Goal: Task Accomplishment & Management: Use online tool/utility

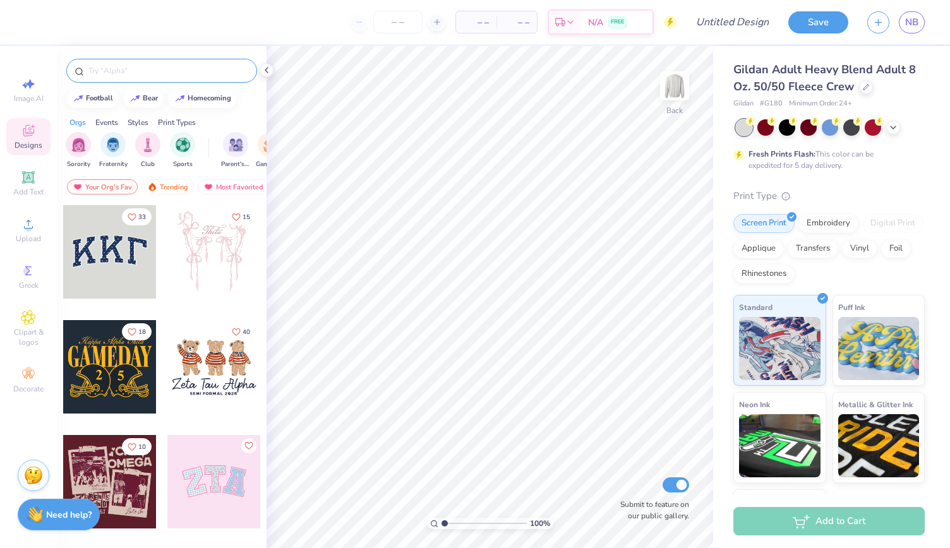
click at [131, 75] on input "text" at bounding box center [168, 70] width 162 height 13
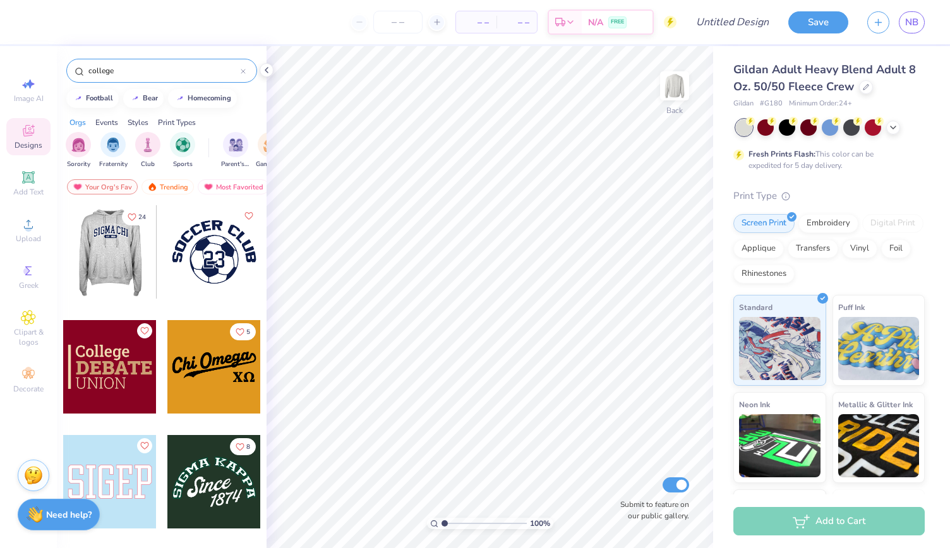
type input "college"
click at [92, 241] on div at bounding box center [109, 251] width 93 height 93
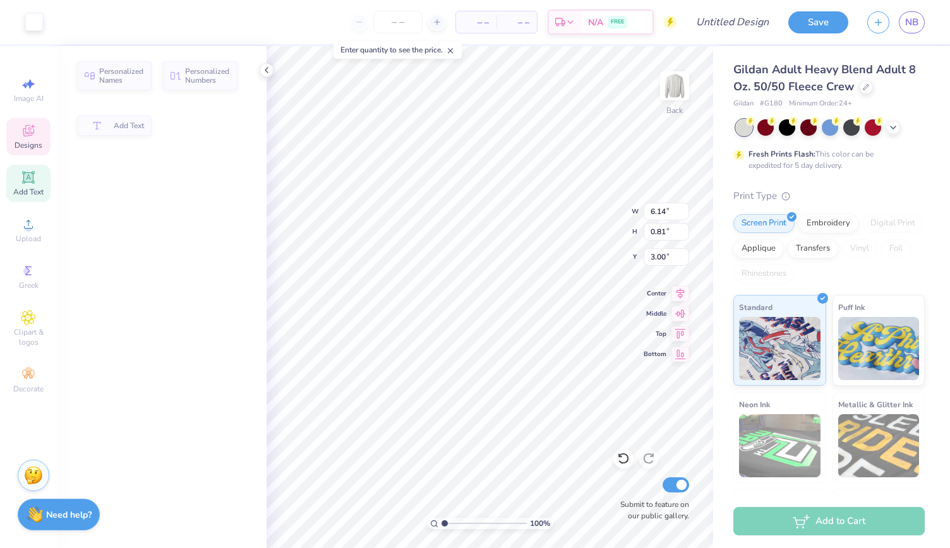
type input "6.14"
type input "0.81"
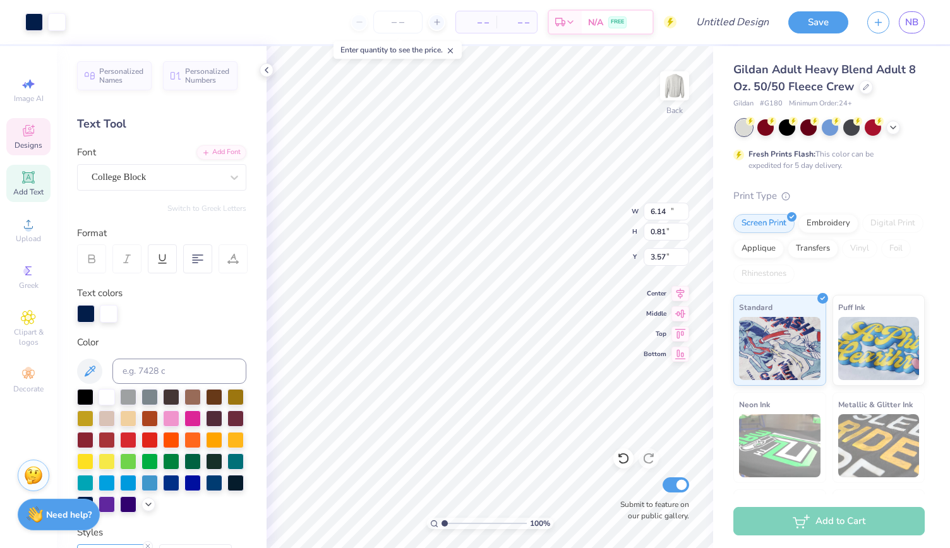
type input "11.30"
type input "4.17"
type input "3.57"
type textarea "Gamma phi beta"
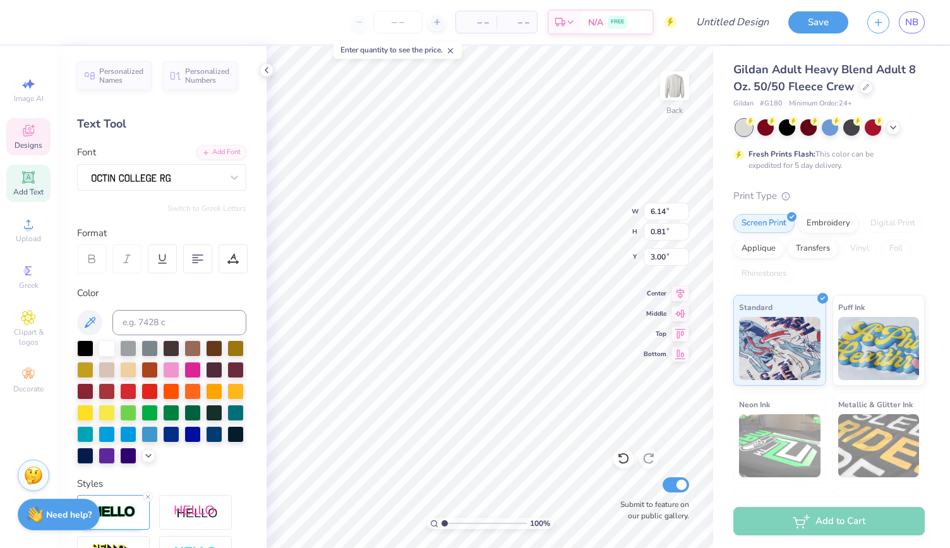
type textarea "[GEOGRAPHIC_DATA]"
type input "11.28"
type input "4.17"
type input "3.57"
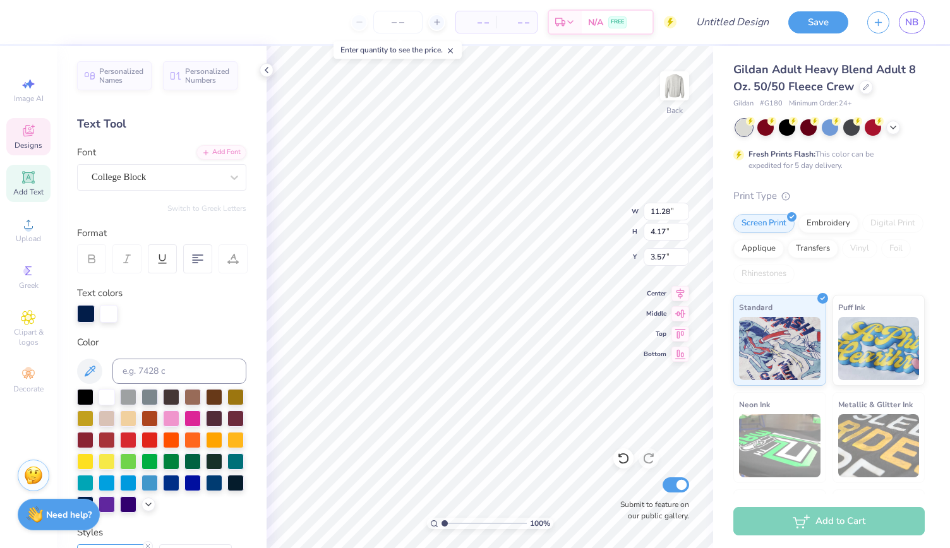
scroll to position [10, 4]
type input "1.09812874542015"
type input "2.34"
type input "0.55"
type input "3.13"
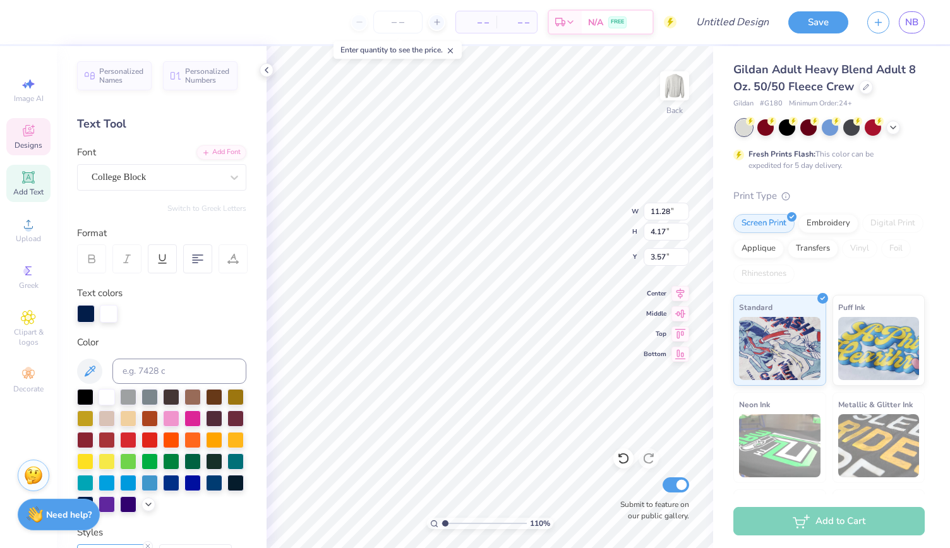
scroll to position [10, 3]
type input "1.09812874542015"
type textarea "c"
type input "1.09812874542015"
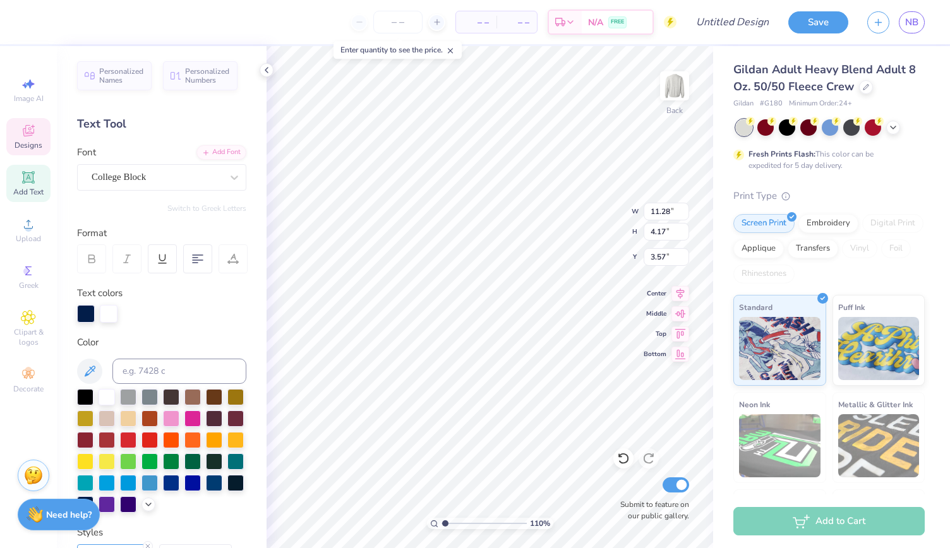
type textarea "ci"
type input "1.09812874542015"
type textarea "cin"
type input "1.09812874542015"
type textarea "cinc"
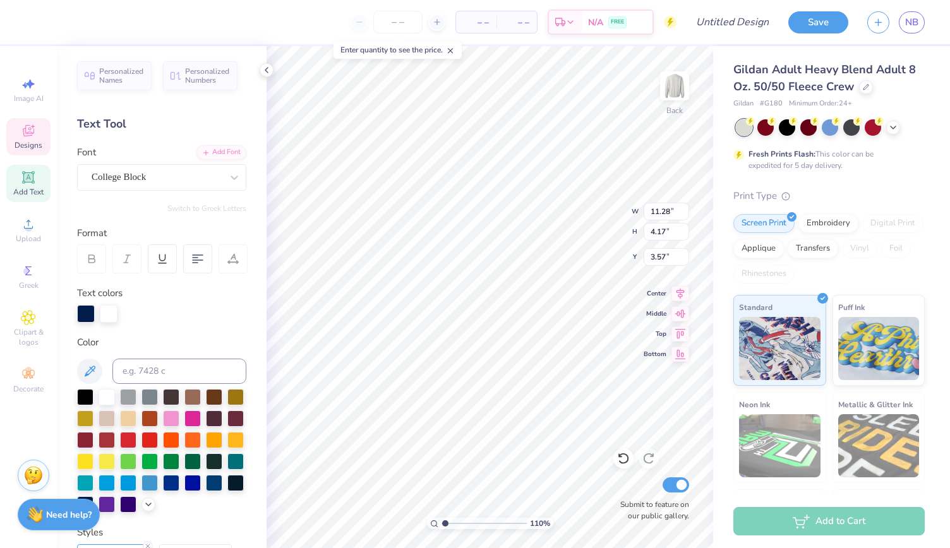
type input "1.09812874542015"
type textarea "cinci"
type input "1.09812874542015"
type textarea "cincin"
type input "1.09812874542015"
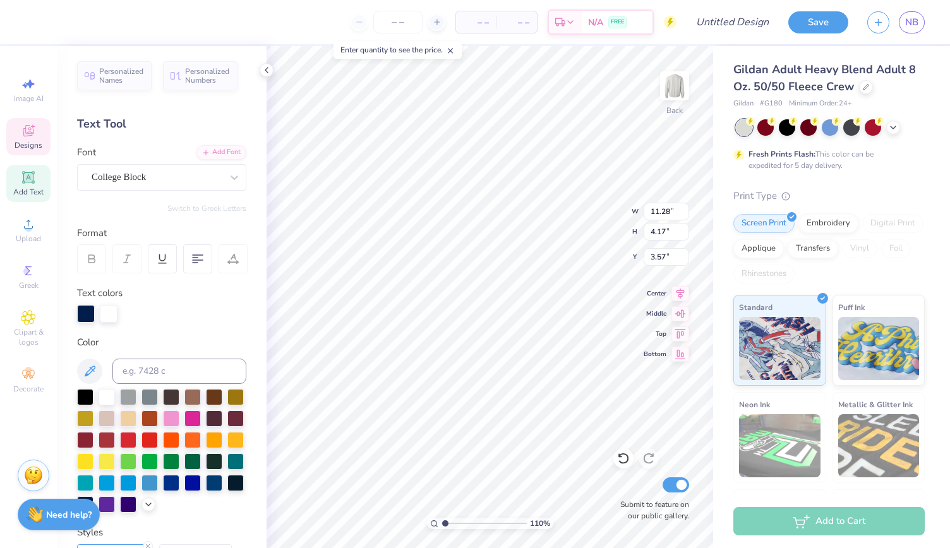
type textarea "cincinn"
type input "1.09812874542015"
type textarea "cincinna"
type input "1.09812874542015"
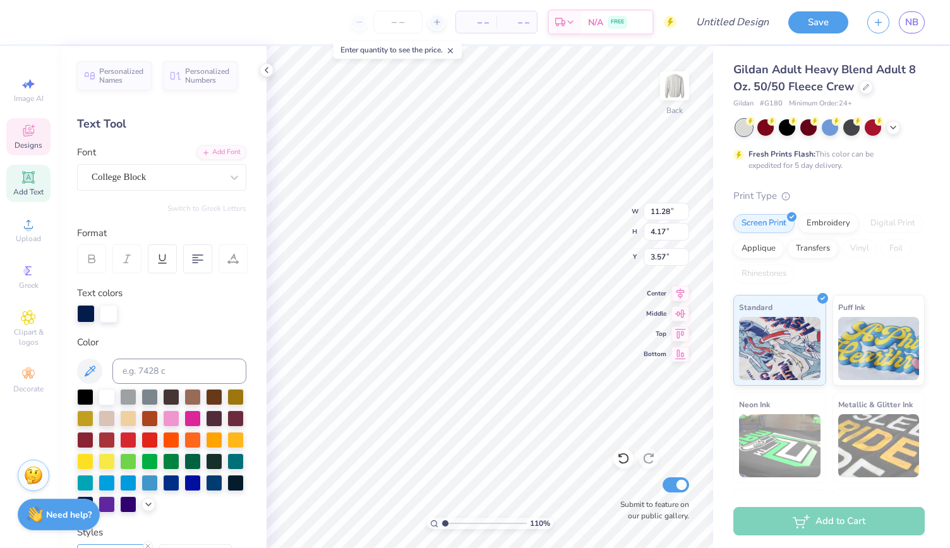
type textarea "cincinnat"
type input "1.09812874542015"
type textarea "[GEOGRAPHIC_DATA]"
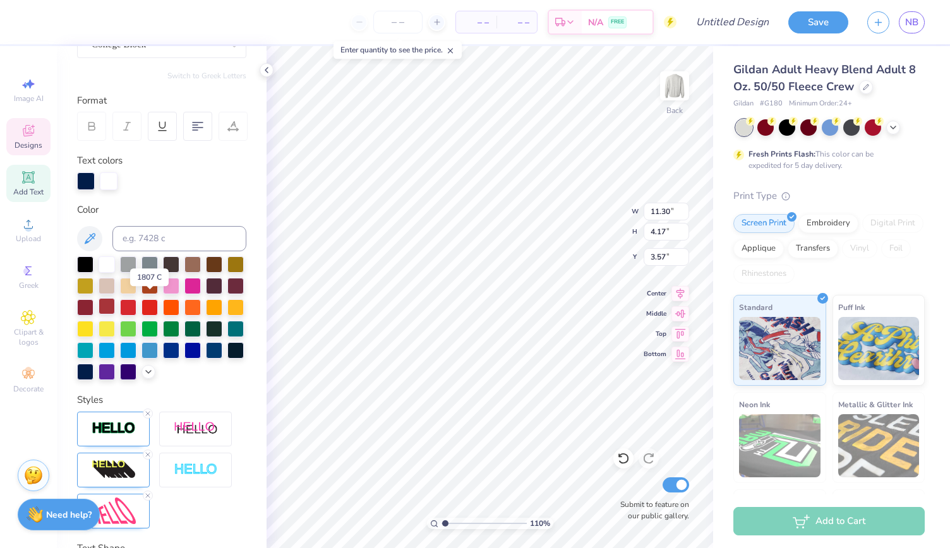
scroll to position [141, 0]
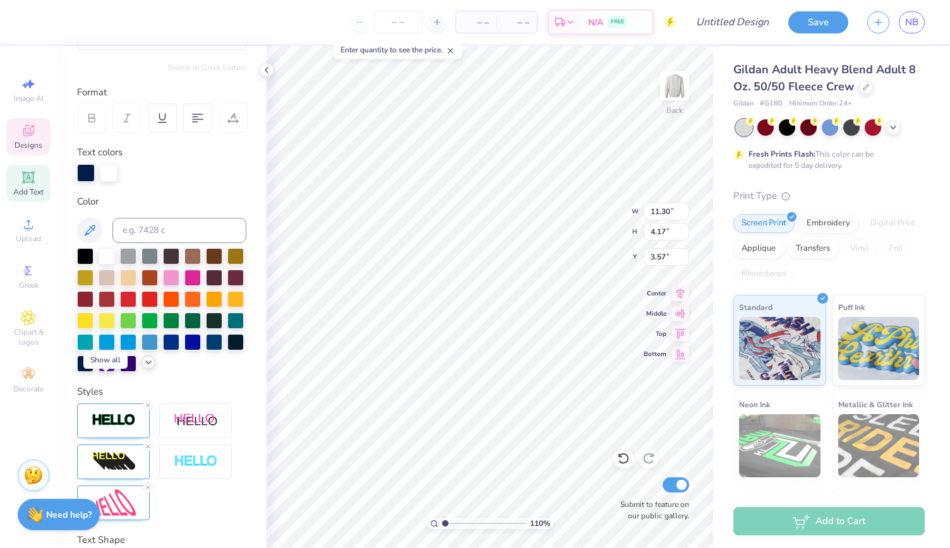
click at [143, 368] on icon at bounding box center [148, 362] width 10 height 10
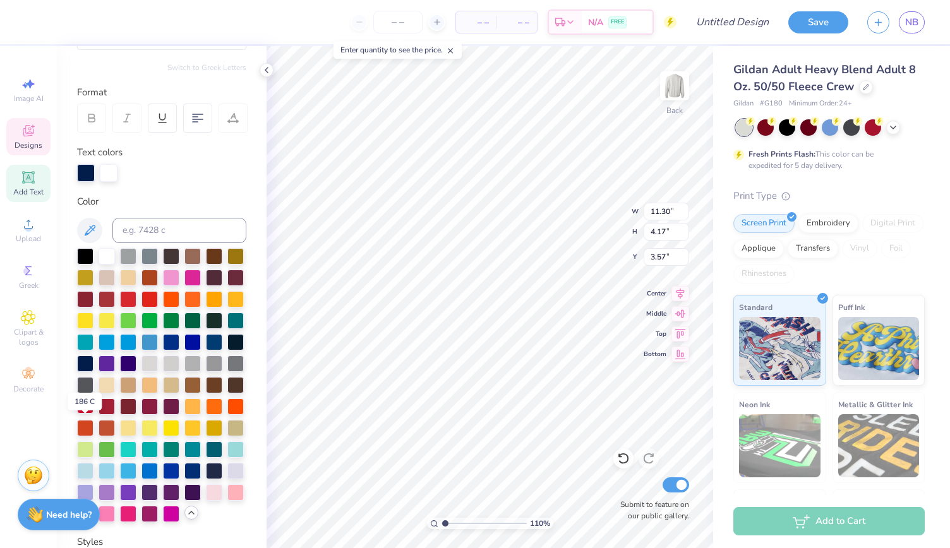
click at [82, 414] on div at bounding box center [85, 405] width 16 height 16
click at [105, 414] on div at bounding box center [107, 405] width 16 height 16
click at [23, 262] on div "Greek" at bounding box center [28, 276] width 44 height 37
type input "1.09812874542015"
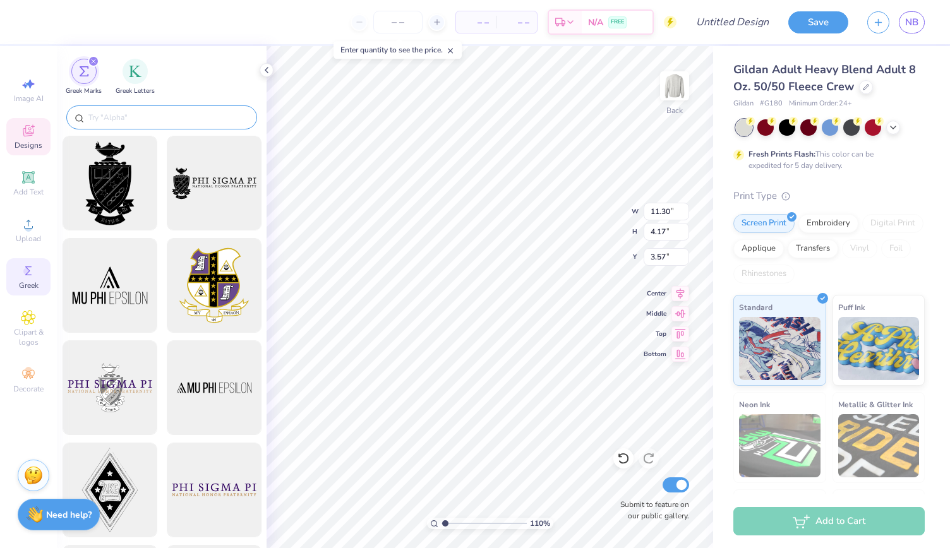
click at [117, 117] on input "text" at bounding box center [168, 117] width 162 height 13
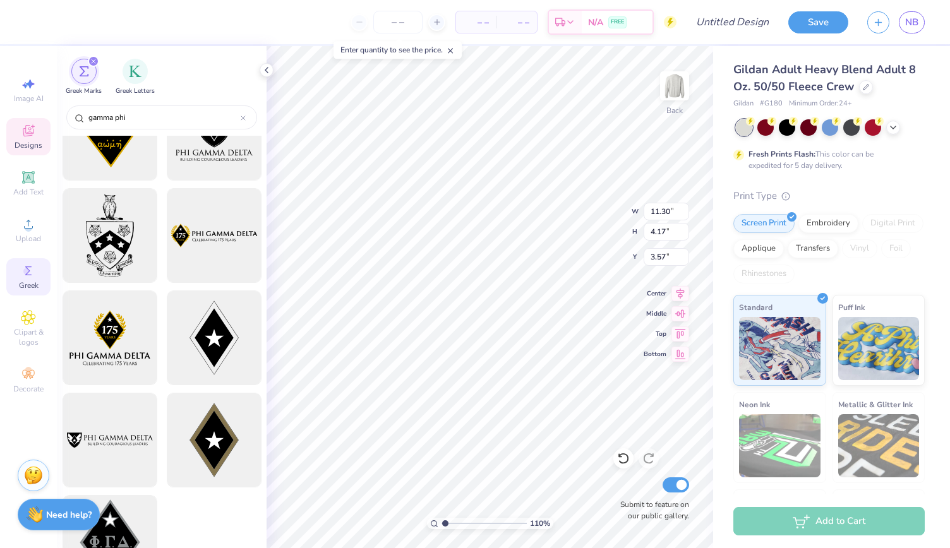
scroll to position [2300, 0]
type input "gamma phi"
type input "1.09812874542015"
type input "13.02"
type input "4.80"
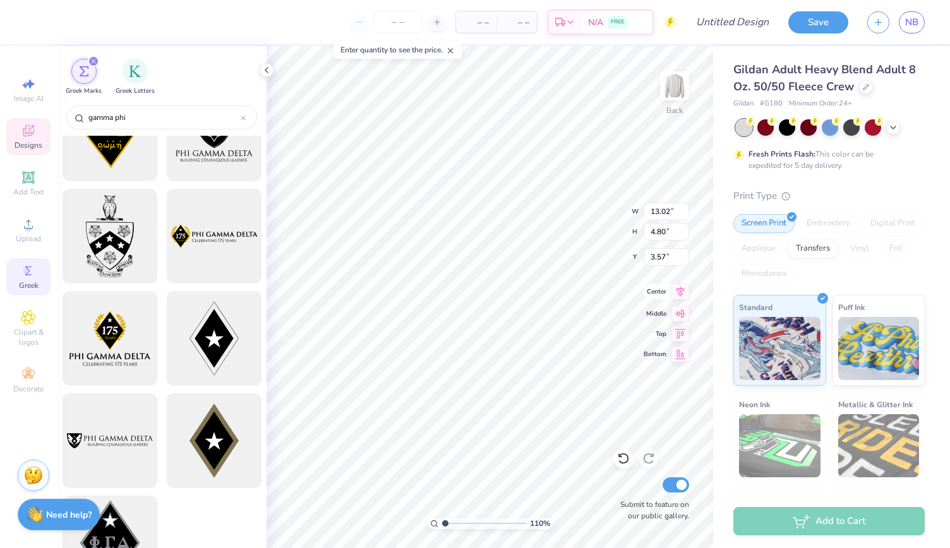
click at [682, 294] on icon at bounding box center [680, 291] width 18 height 15
type input "1.09812874542015"
type input "3.00"
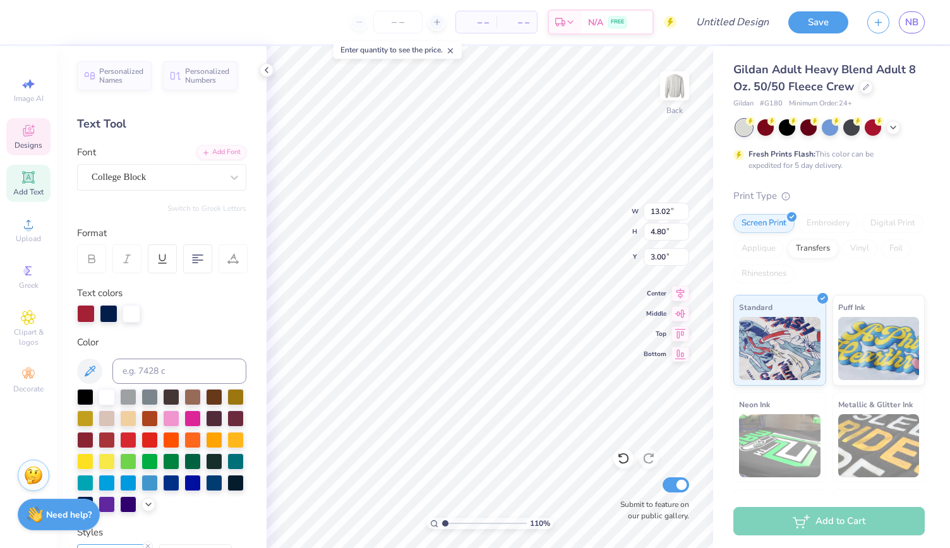
type input "1.09812874542015"
type input "8.89"
type input "1.09812874542015"
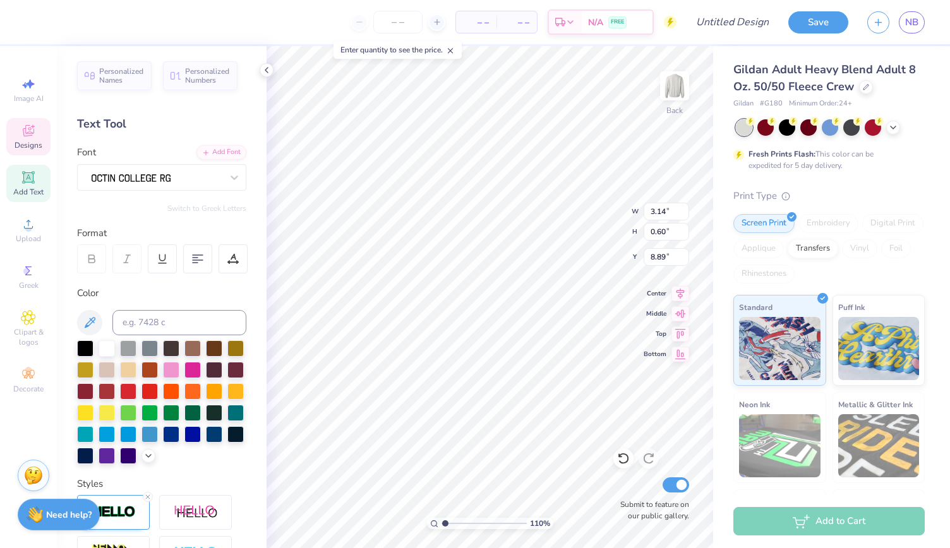
type input "3.14"
type input "0.60"
type input "6.91"
type input "1.09812874542015"
type input "0.76"
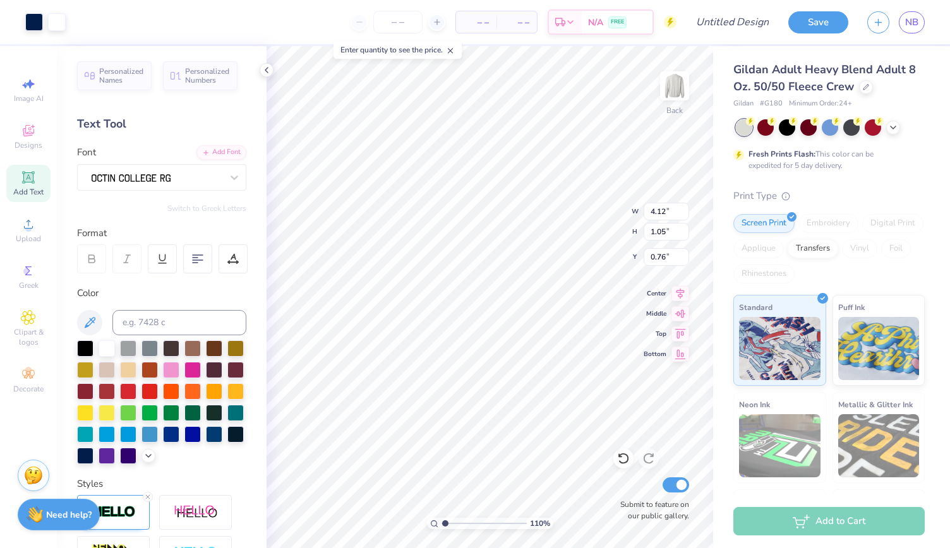
type input "1.09812874542015"
type input "13.02"
type input "4.80"
type input "8.89"
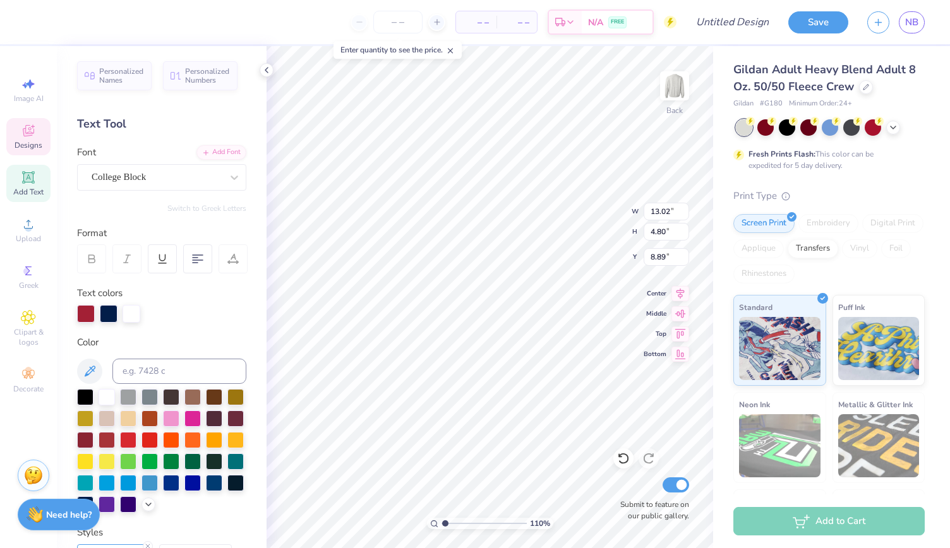
type input "1.09812874542015"
type input "3.00"
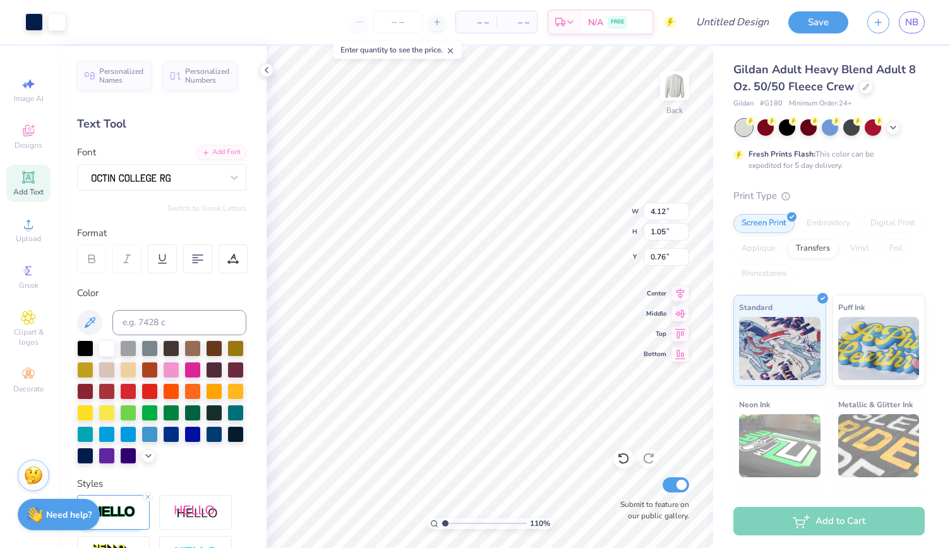
type input "1.09812874542015"
type input "6.99"
click at [39, 21] on div at bounding box center [34, 21] width 18 height 18
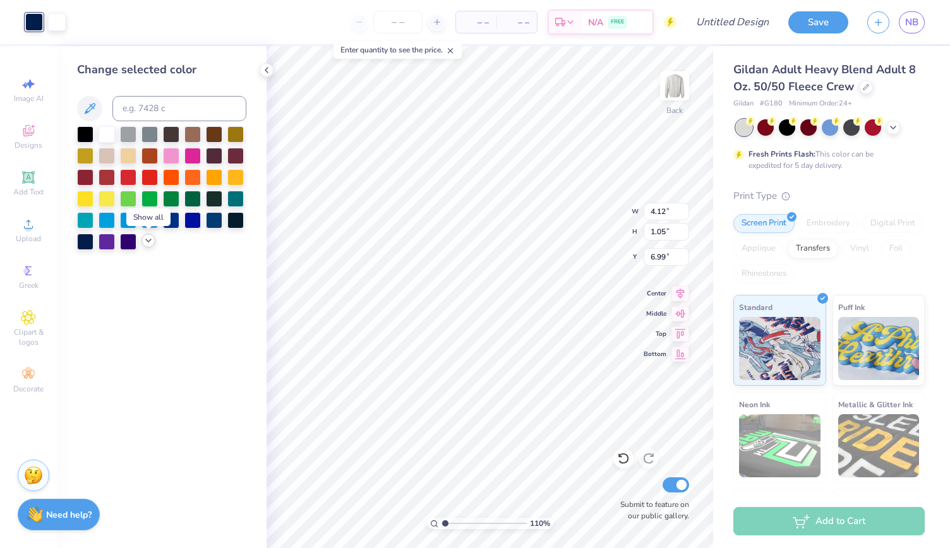
click at [147, 236] on icon at bounding box center [148, 241] width 10 height 10
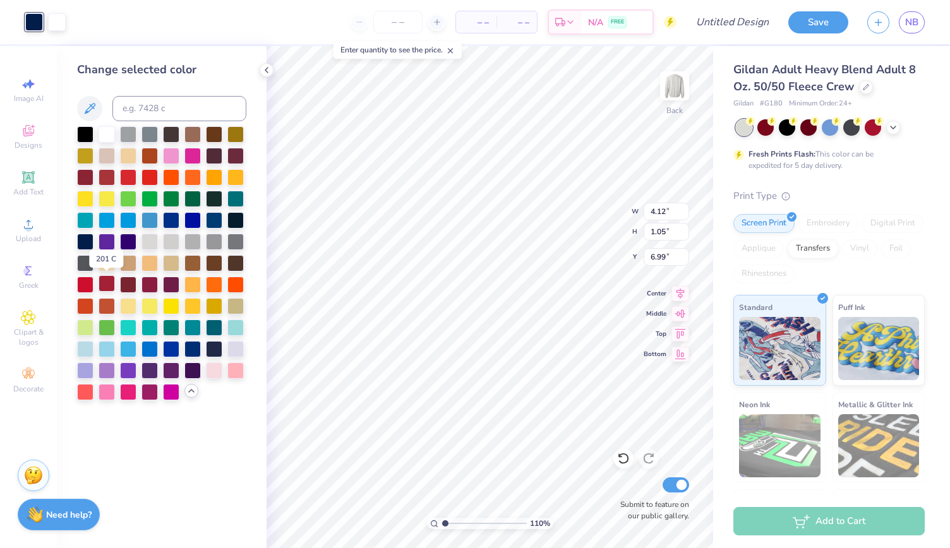
click at [112, 282] on div at bounding box center [107, 283] width 16 height 16
type input "1.09812874542015"
type input "9.00"
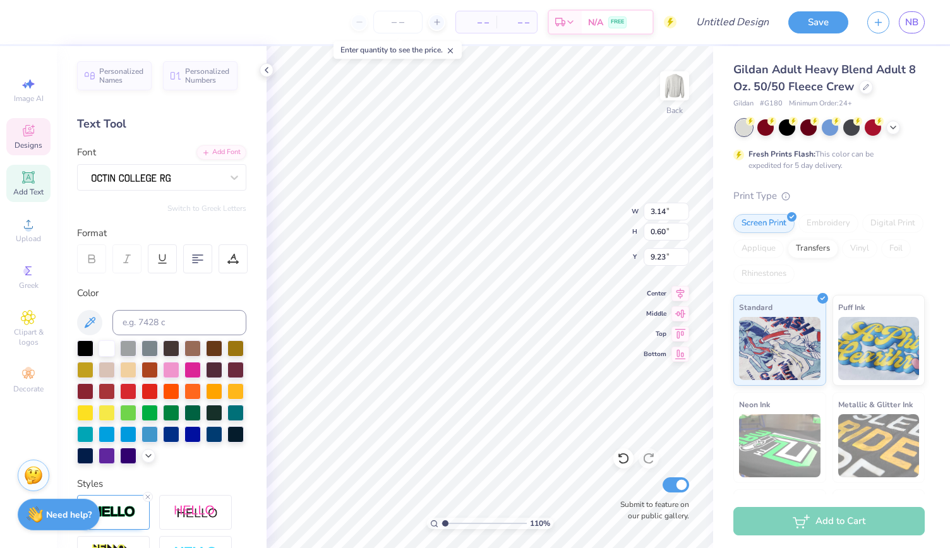
type input "1.09812874542015"
type input "6.57"
type input "1.09812874542015"
type input "4.12"
type input "1.05"
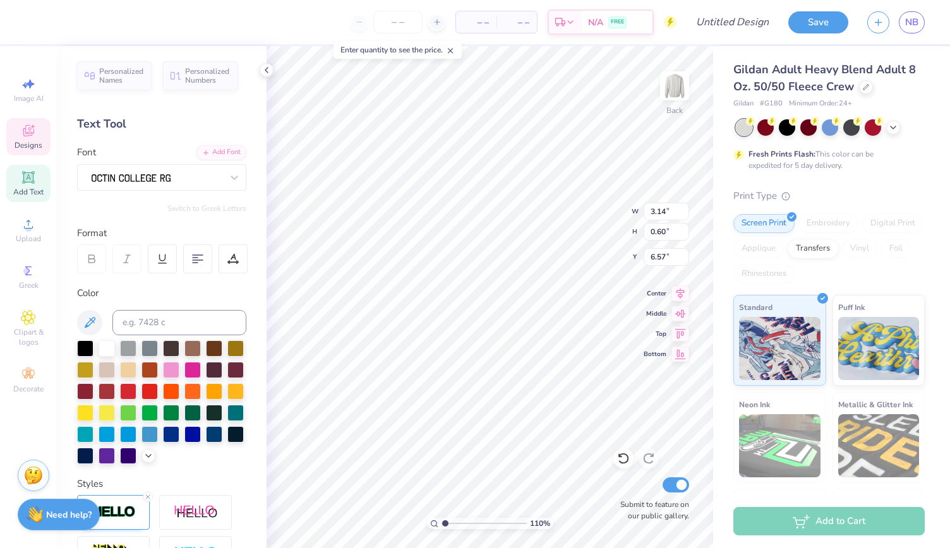
type input "9.00"
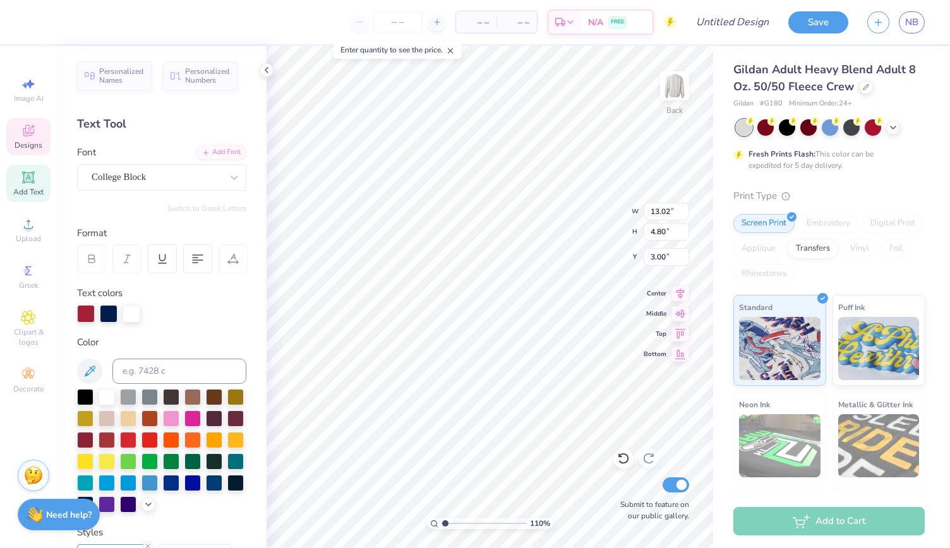
type input "1.09812874542015"
type input "9.48"
type input "1.09812874542015"
type input "3.14"
type input "0.60"
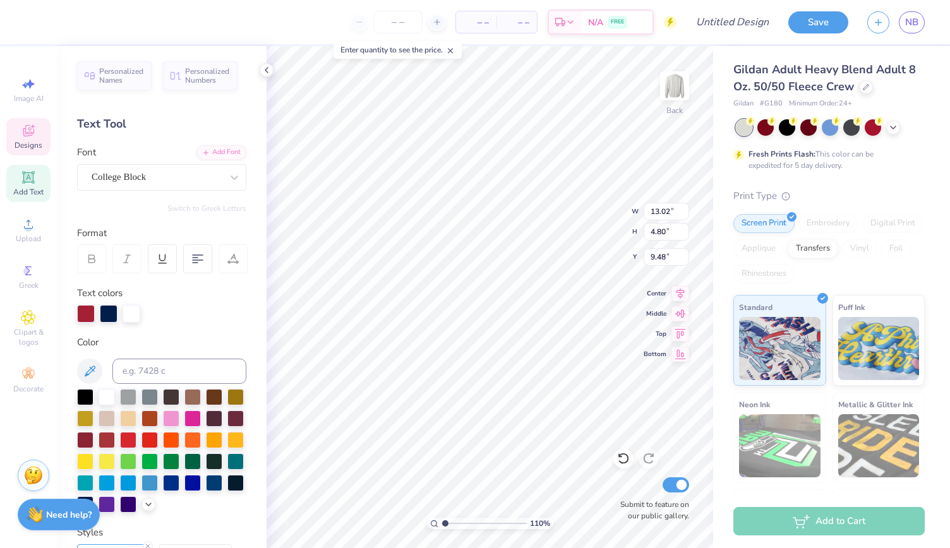
type input "6.57"
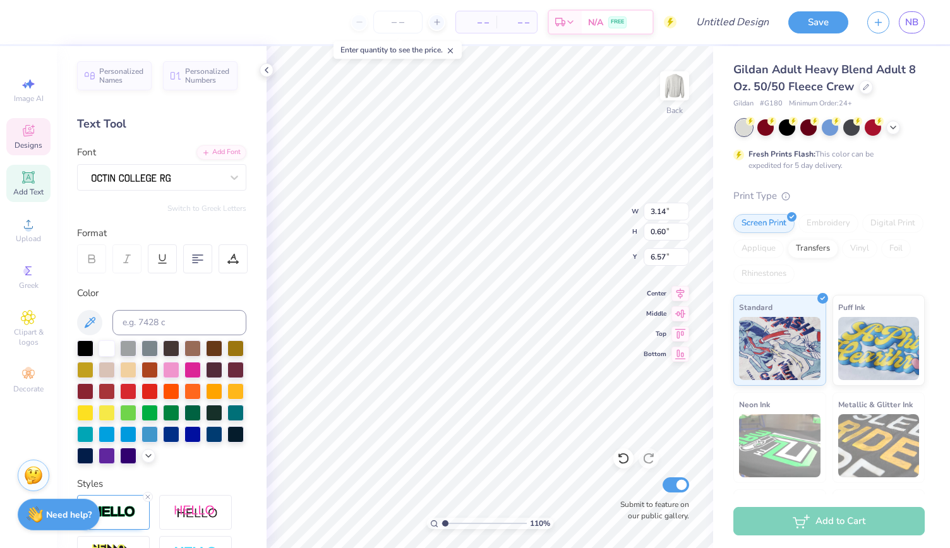
scroll to position [10, 1]
type input "1.09812874542015"
type textarea "ESGT. 1855"
type input "1.09812874542015"
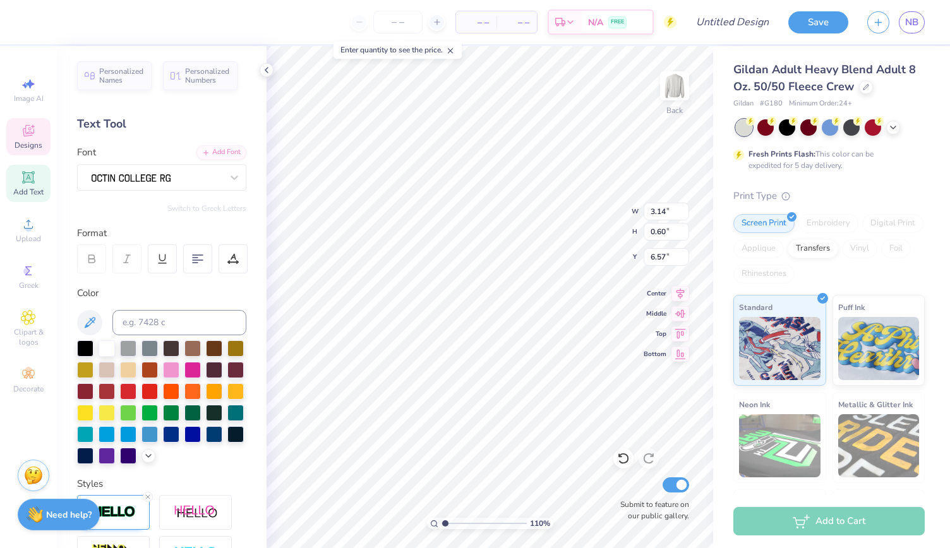
type textarea "ESGaT. 1855"
type input "1.09812874542015"
type textarea "ESG"
type input "1.09812874542015"
type textarea "ES"
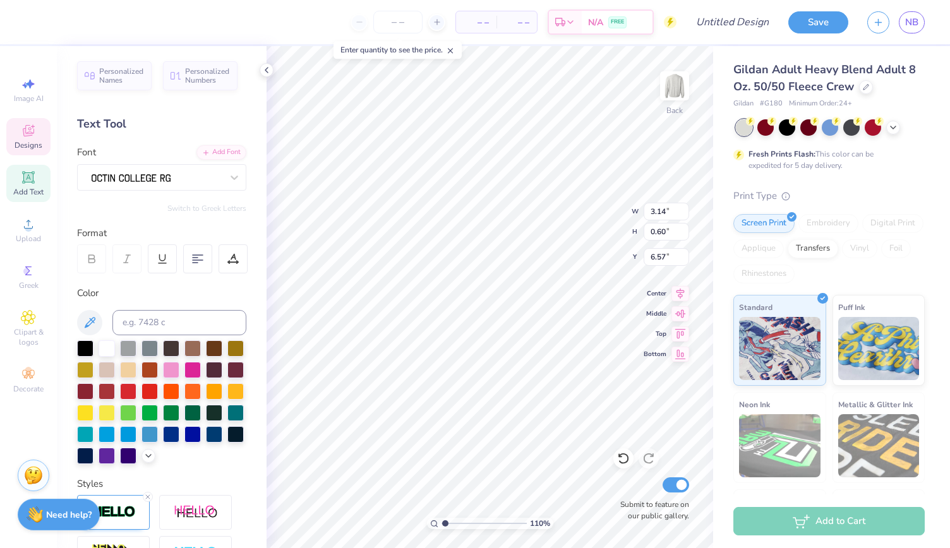
type input "1.09812874542015"
type textarea "E"
type input "1.09812874542015"
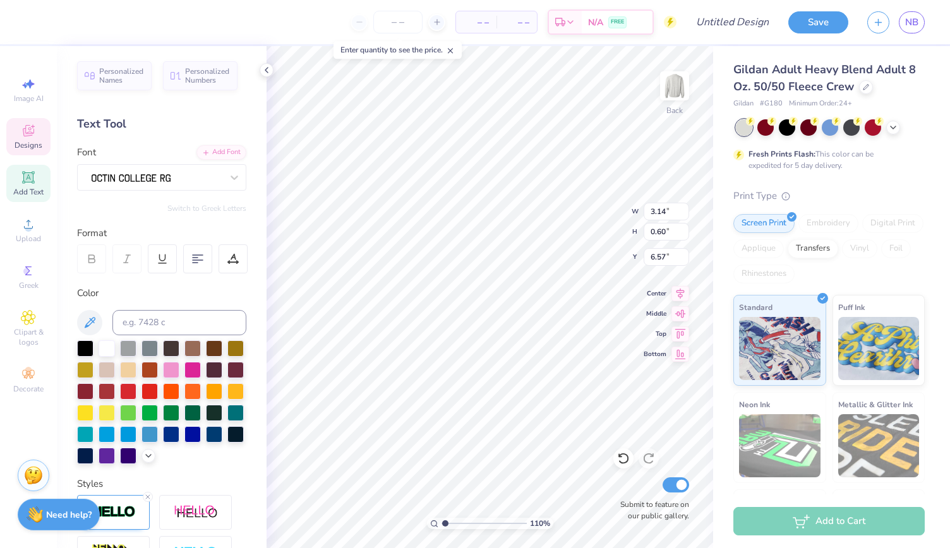
type textarea "G"
type input "1.09812874542015"
type textarea "Gam"
type input "1.09812874542015"
type textarea "[PERSON_NAME]"
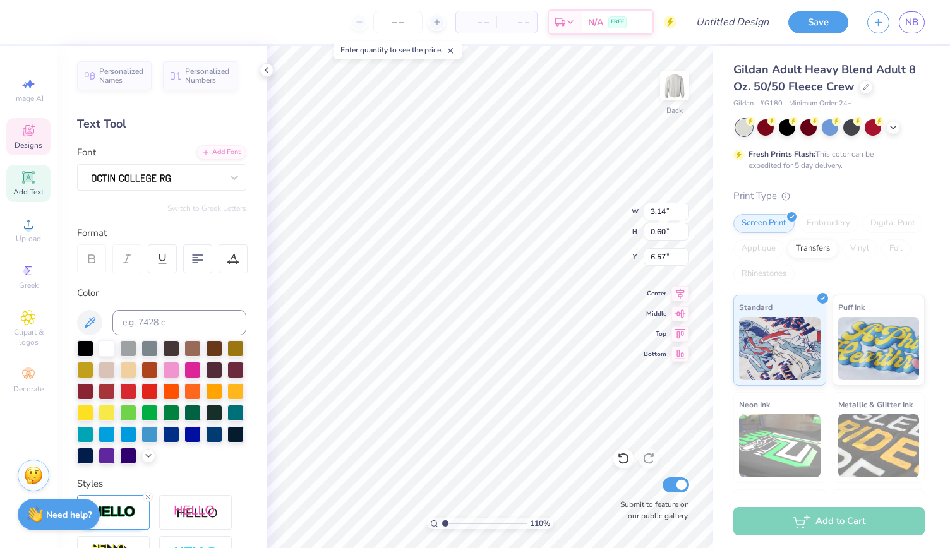
type input "1.09812874542015"
type textarea "Gamma"
type input "1.09812874542015"
type textarea "Gamma"
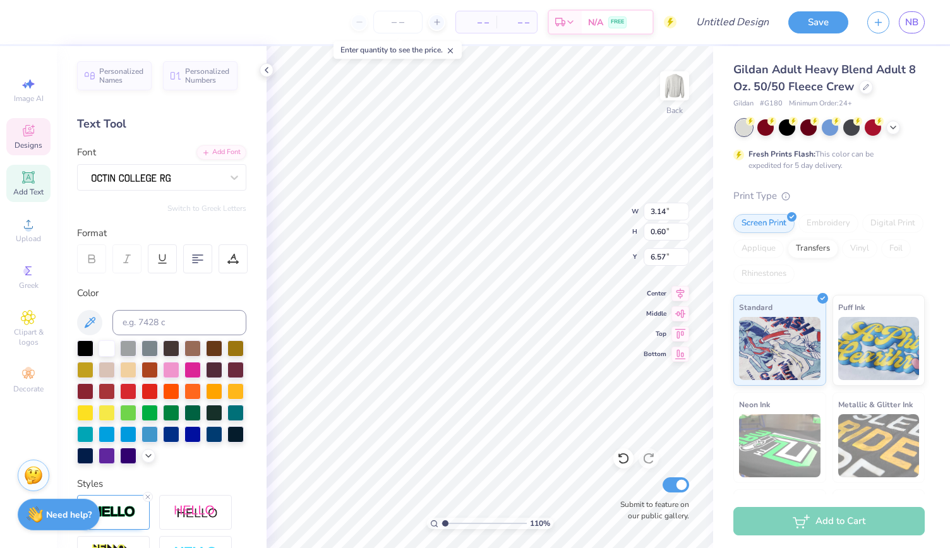
type input "1.09812874542015"
type textarea "Gamma P"
type input "1.09812874542015"
type textarea "Gamma Phi"
type input "1.09812874542015"
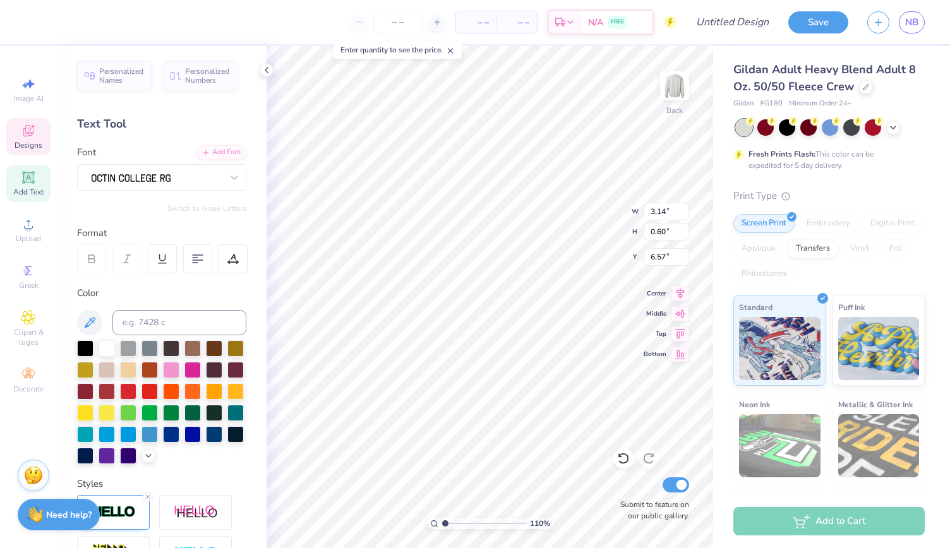
type textarea "Gamma Phi"
type input "1.09812874542015"
type textarea "Gamma Phi B"
type input "1.09812874542015"
type textarea "Gamma Phi Bet"
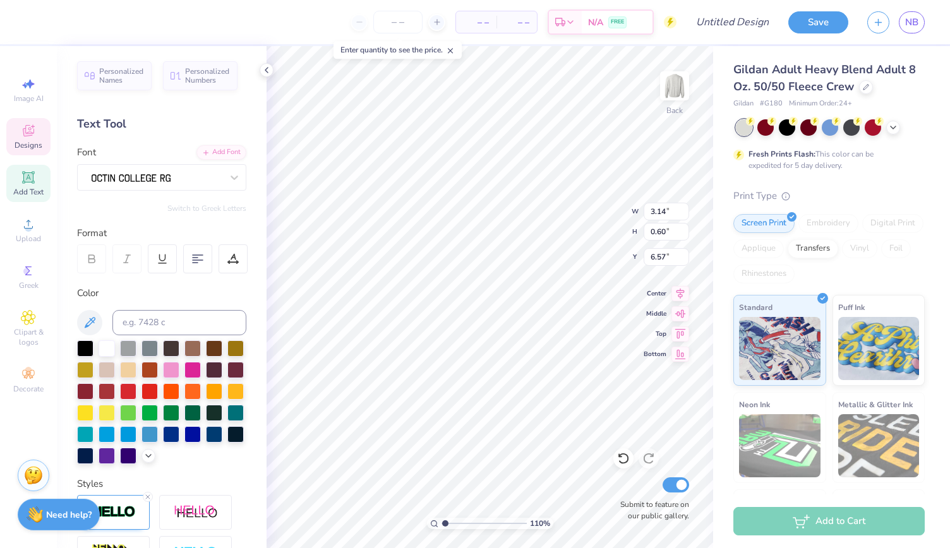
type input "1.09812874542015"
type textarea "Gamma Phi Beta"
type input "1.09812874542015"
type input "13.02"
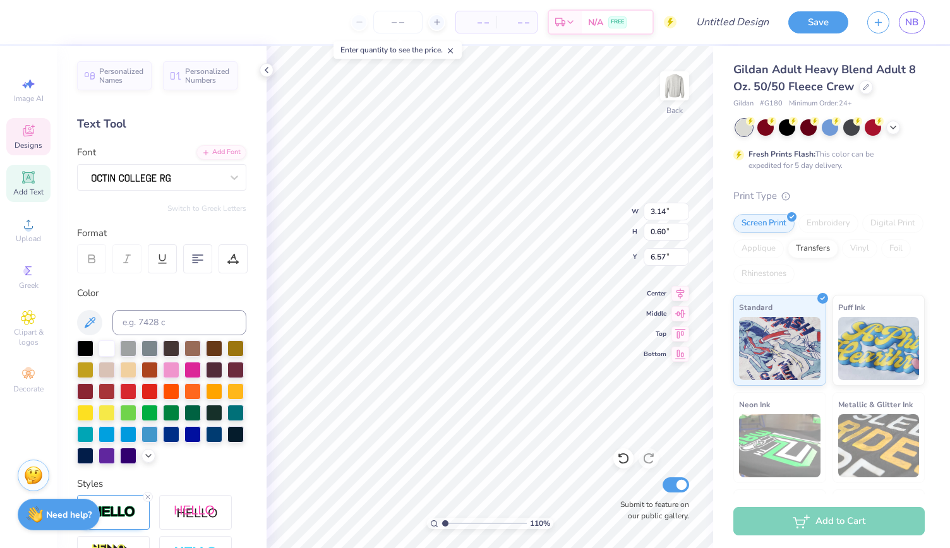
type input "4.80"
type input "9.48"
type input "1.09812874542015"
type input "13.02"
type input "4.80"
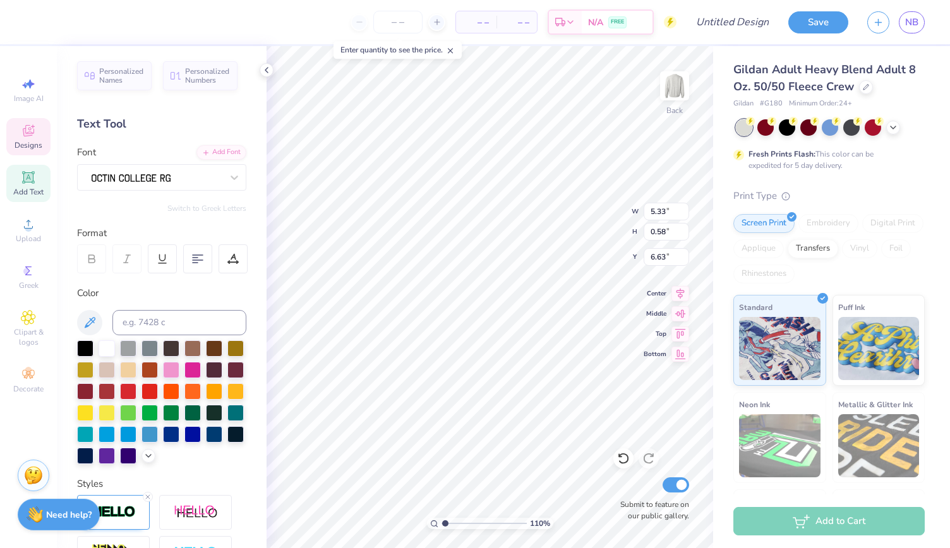
type input "9.48"
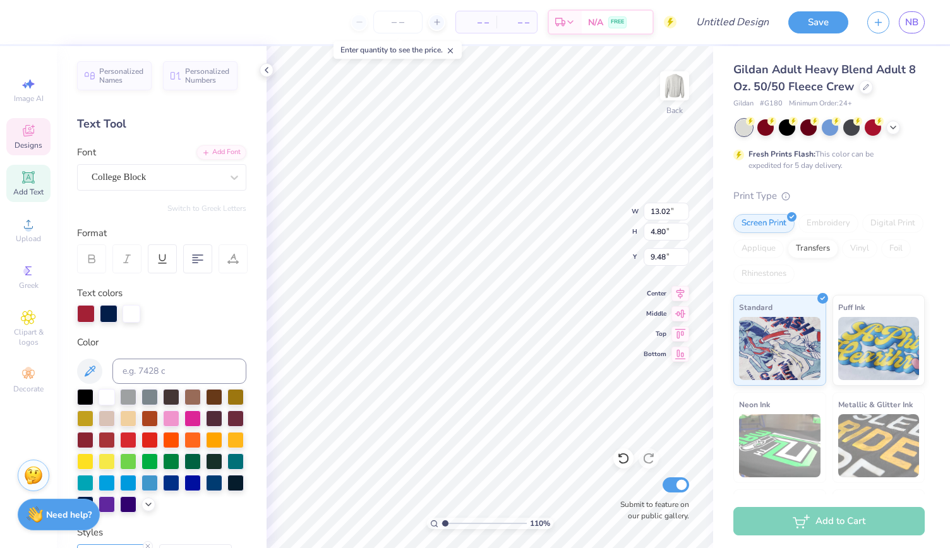
type input "1.09812874542015"
type input "3.00"
type input "1.09812874542015"
type input "5.33"
type input "0.58"
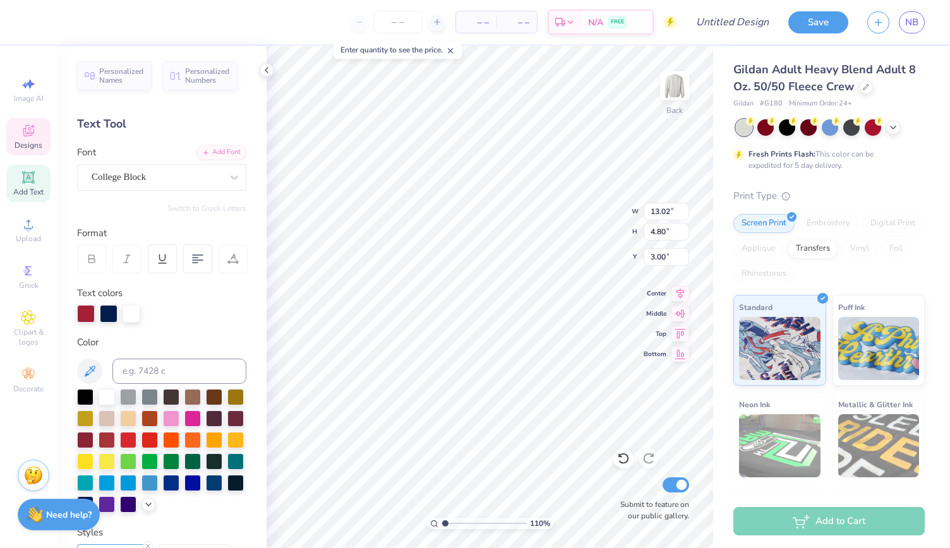
type input "19.00"
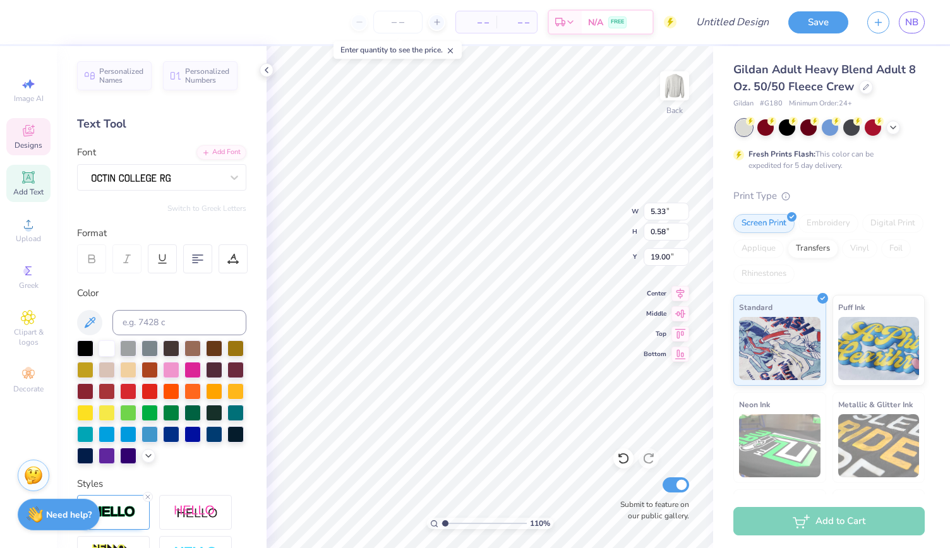
type input "1.09812874542015"
type input "6.99"
click at [189, 183] on div at bounding box center [156, 177] width 133 height 20
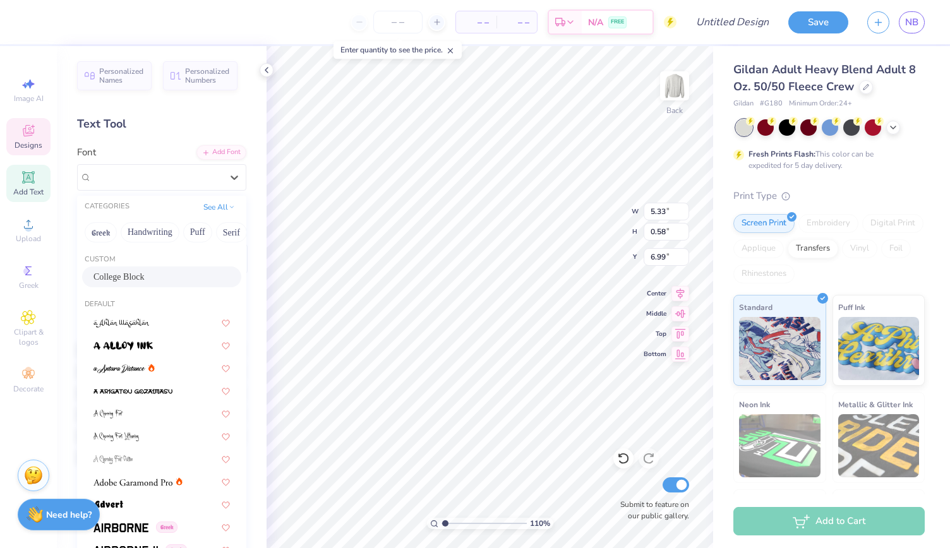
click at [158, 275] on div "College Block" at bounding box center [161, 276] width 136 height 13
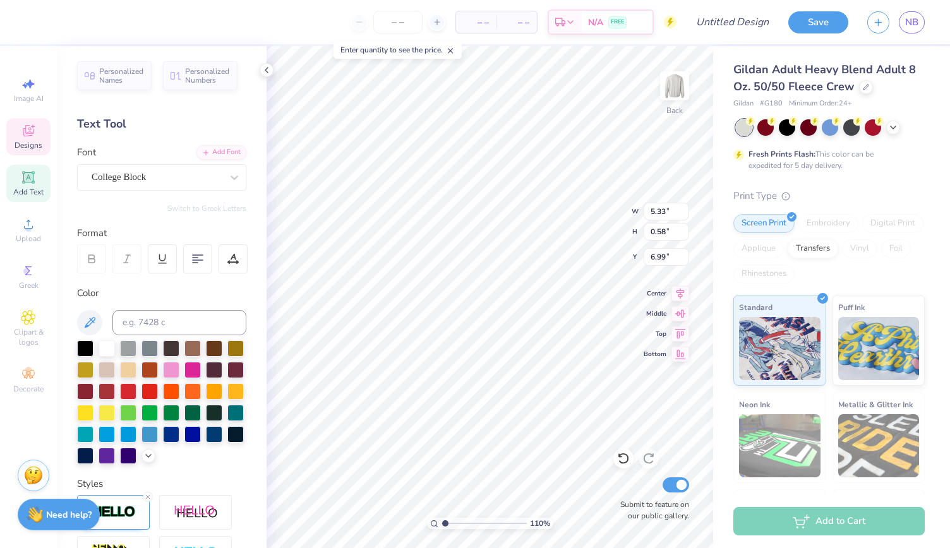
type input "1.09812874542015"
type input "5.48"
type input "0.65"
type input "6.96"
type input "1.09812874542015"
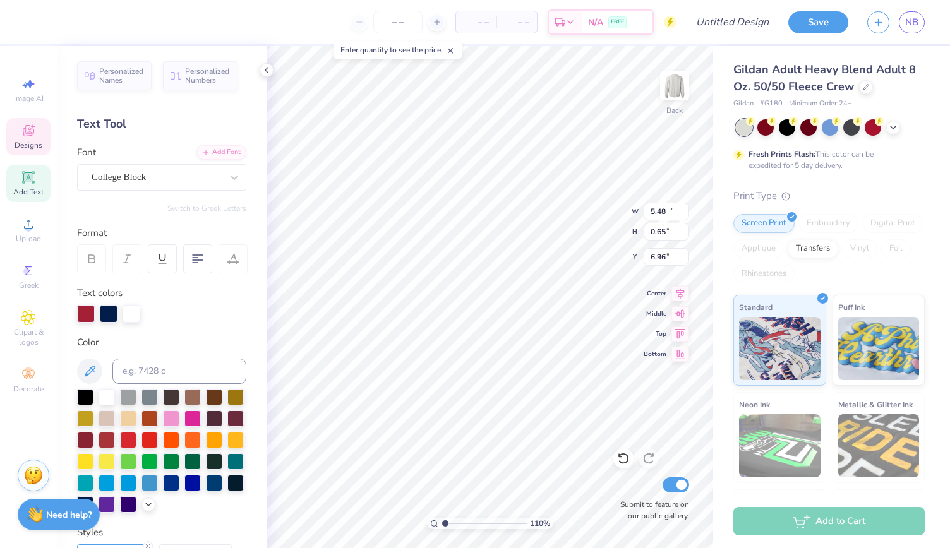
type input "13.02"
type input "4.80"
type input "3.00"
type input "1.09812874542015"
type input "2.81"
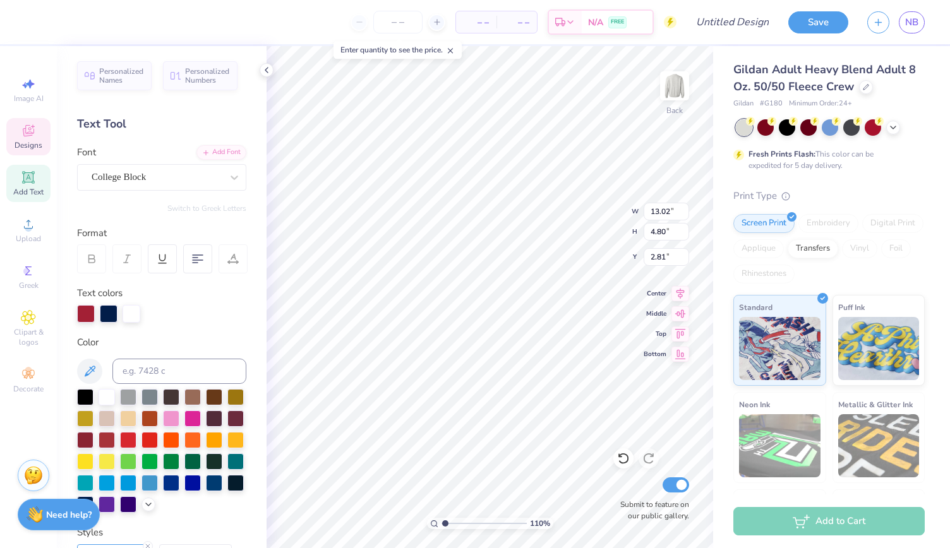
type input "1.09812874542015"
type input "8.66"
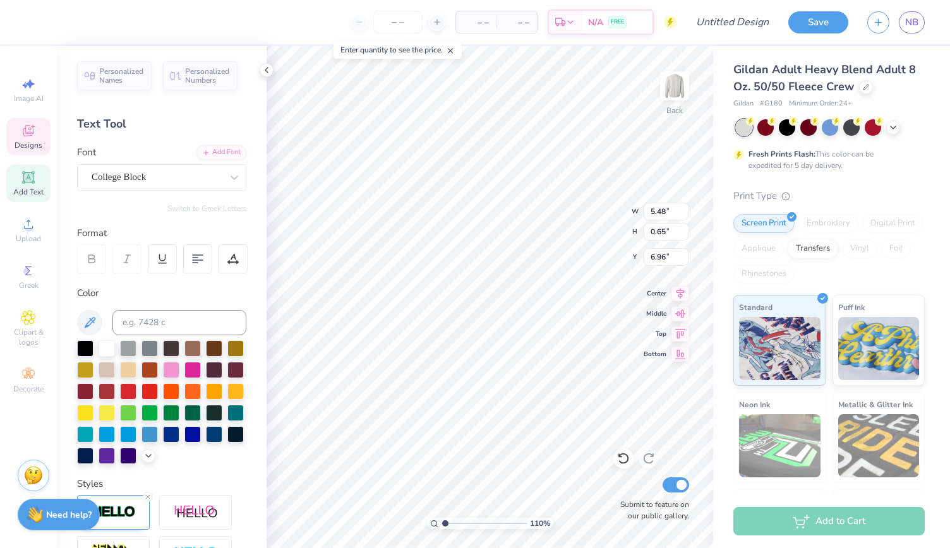
type input "1.09812874542015"
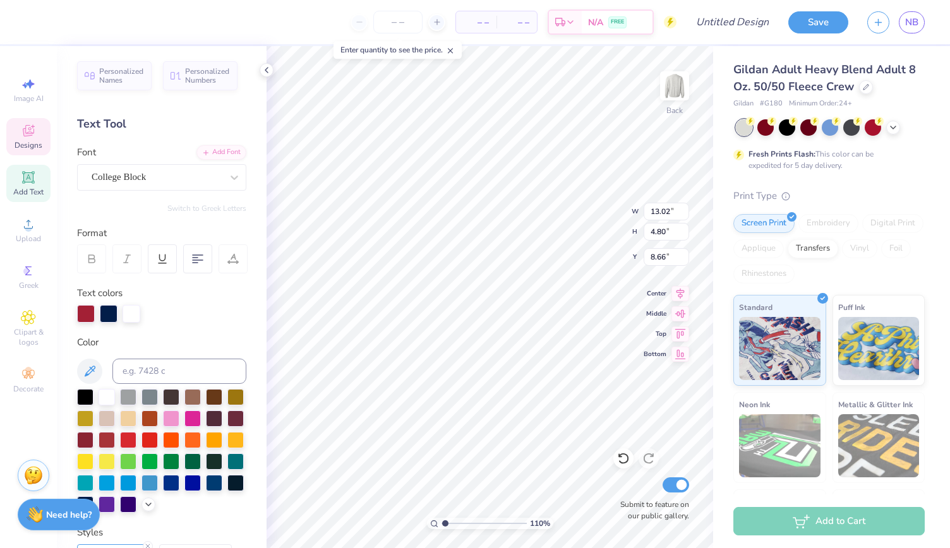
type input "13.02"
type input "4.80"
type input "8.66"
type input "1.09812874542015"
type input "2.81"
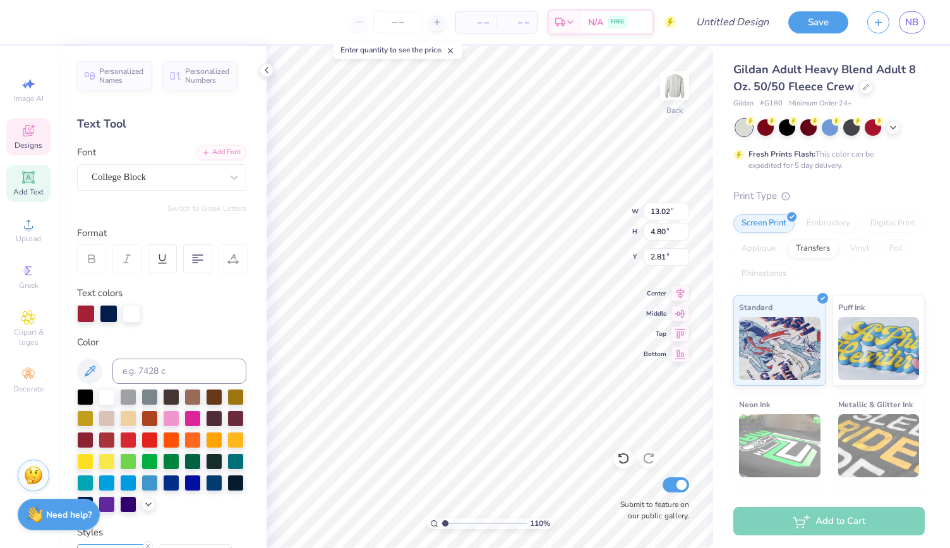
type input "1.09812874542015"
type input "10.98"
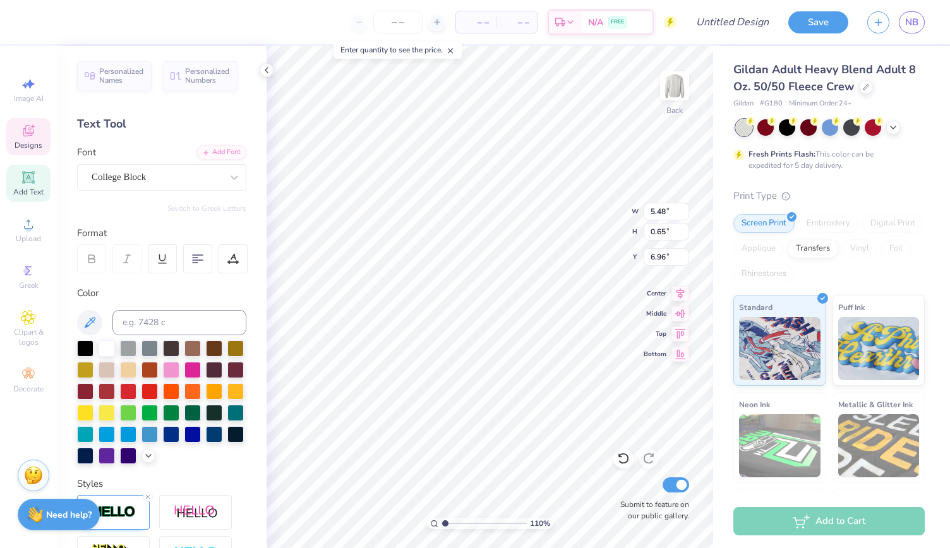
type input "1.09812874542015"
type input "1.77"
type input "1.09812874542015"
type input "13.02"
type input "4.80"
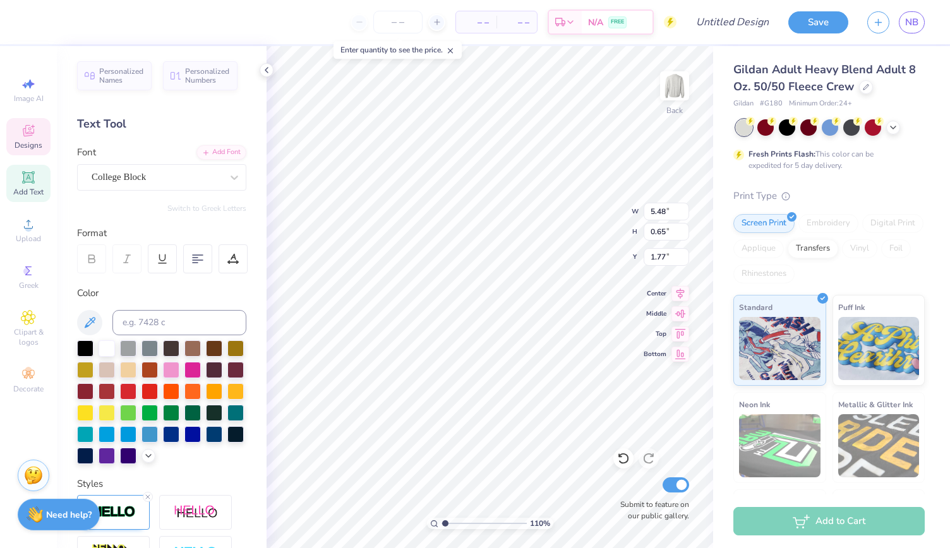
type input "10.98"
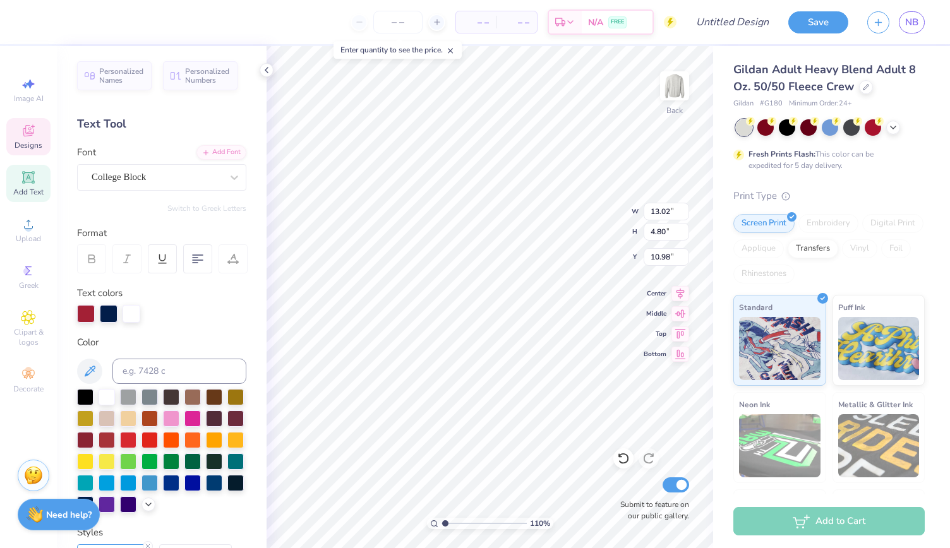
type input "1.09812874542015"
type input "3.37"
type input "1.09812874542015"
type input "5.48"
type input "0.65"
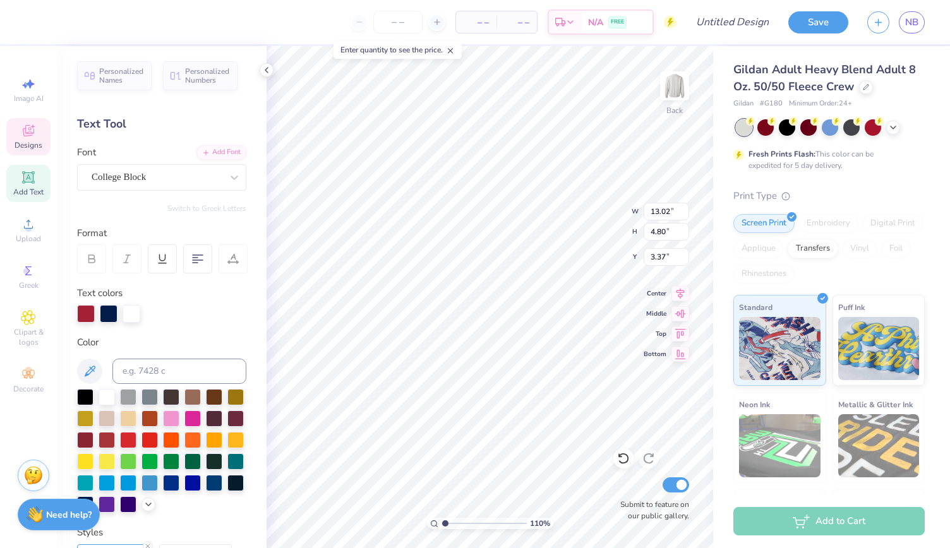
type input "1.77"
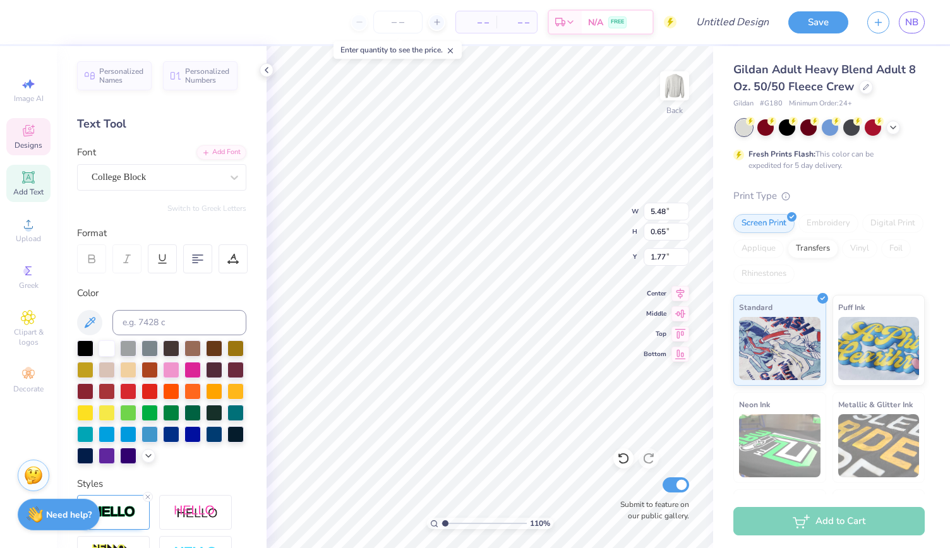
type input "1.09812874542015"
type input "7.18"
click at [143, 460] on icon at bounding box center [148, 455] width 10 height 10
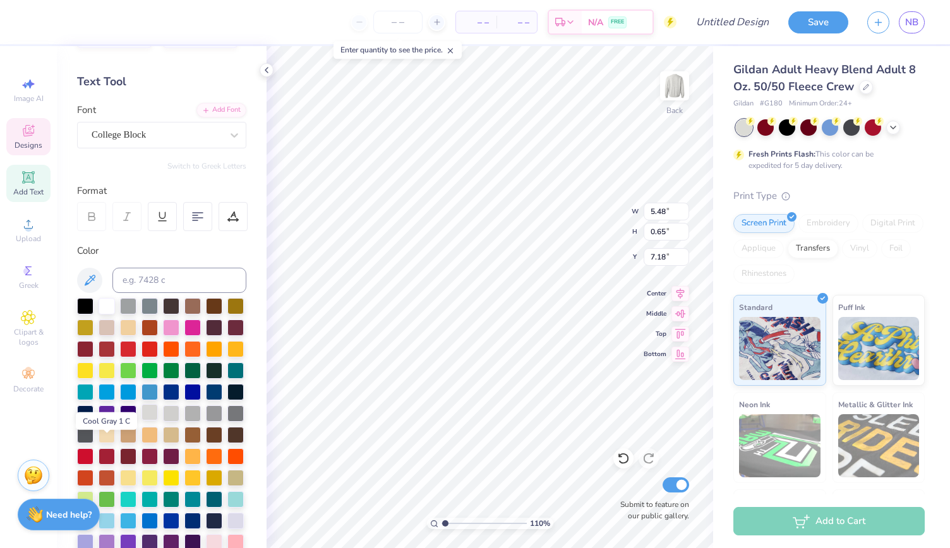
scroll to position [43, 0]
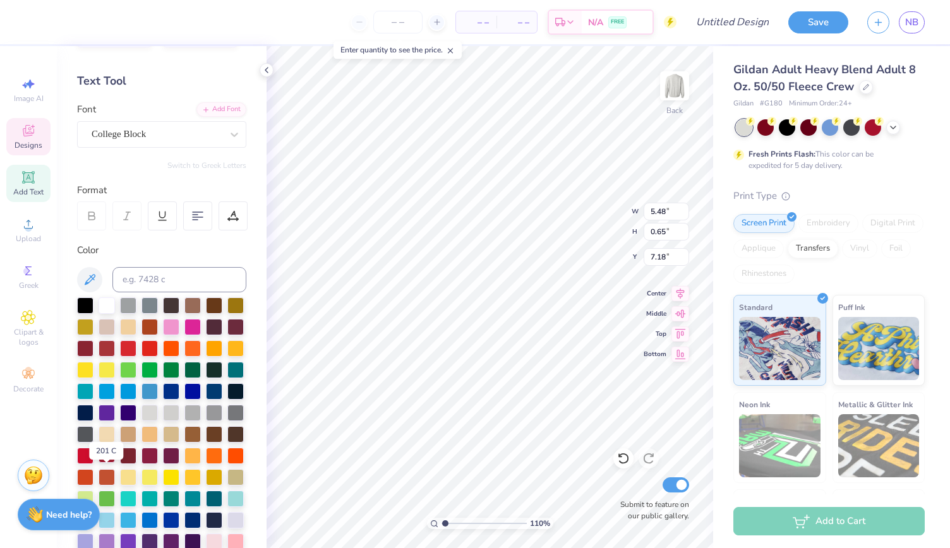
click at [107, 463] on div at bounding box center [107, 455] width 16 height 16
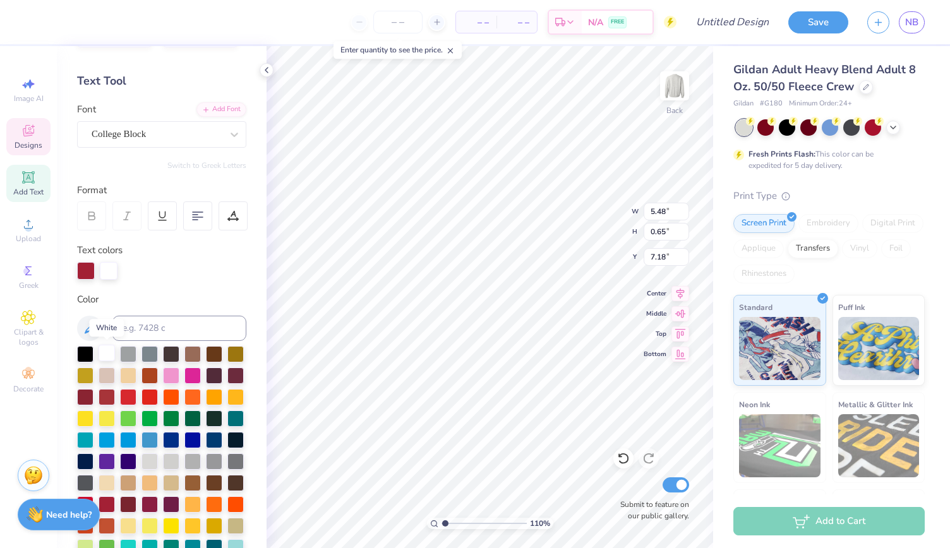
click at [105, 349] on div at bounding box center [107, 353] width 16 height 16
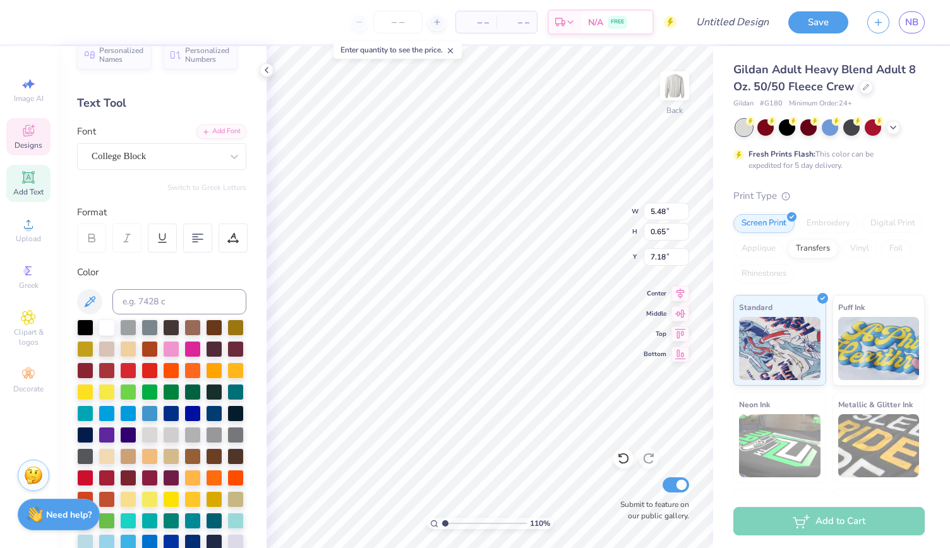
scroll to position [0, 0]
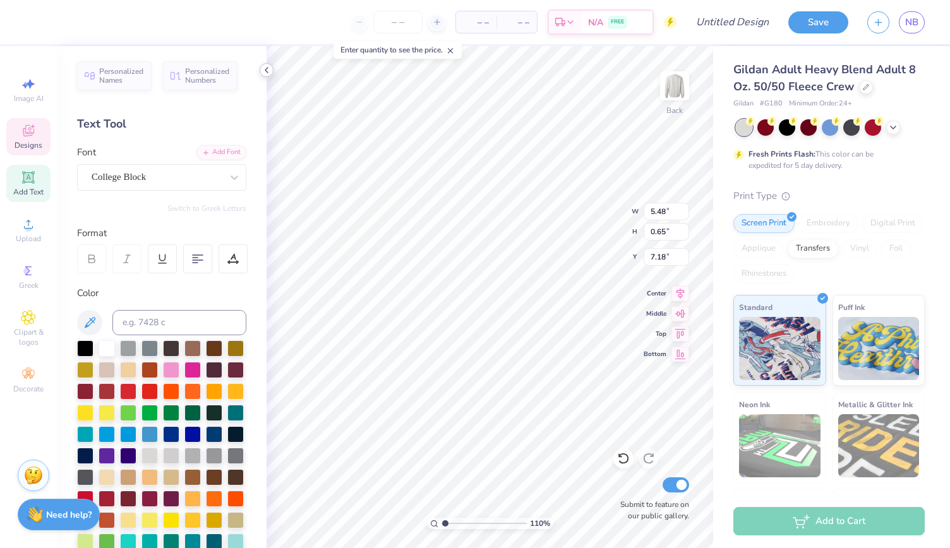
click at [264, 69] on icon at bounding box center [266, 70] width 10 height 10
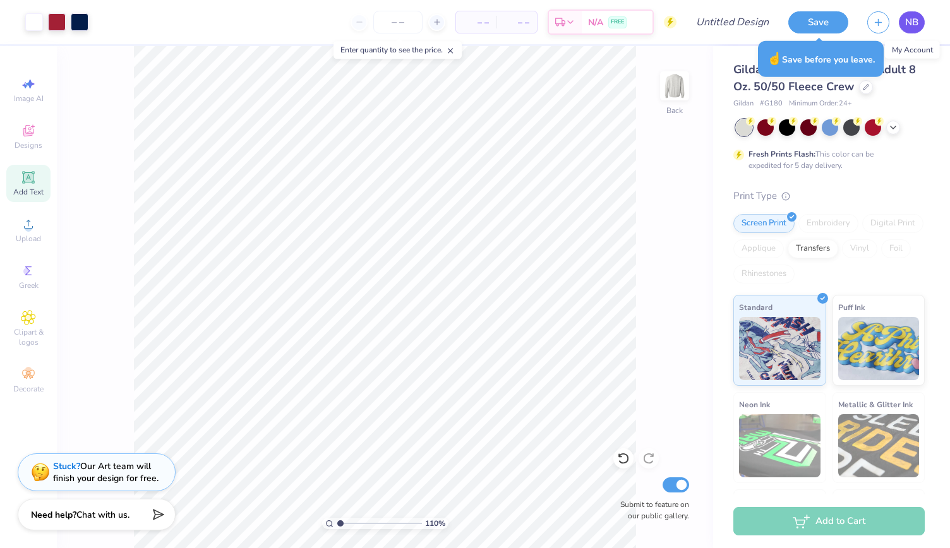
click at [913, 23] on span "NB" at bounding box center [911, 22] width 13 height 15
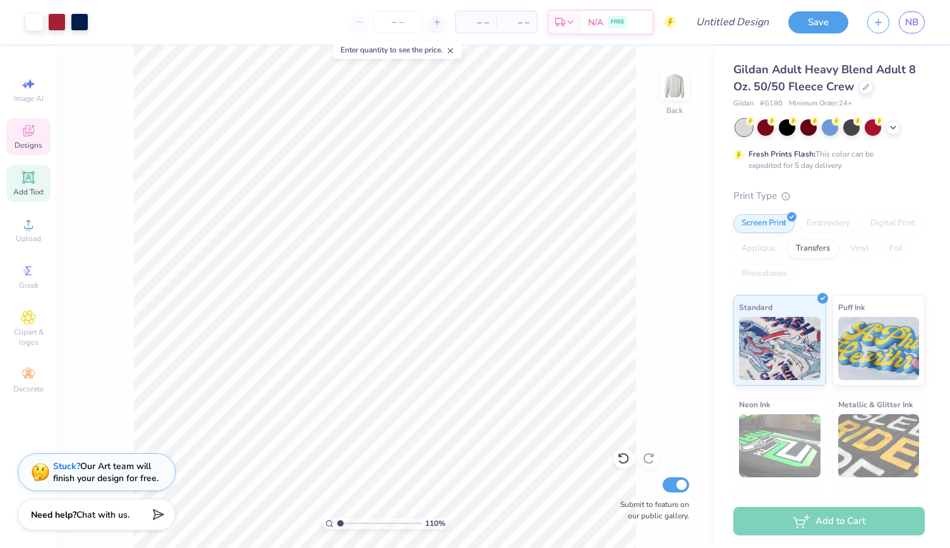
click at [39, 121] on div "Designs" at bounding box center [28, 136] width 44 height 37
type input "1.09812874542015"
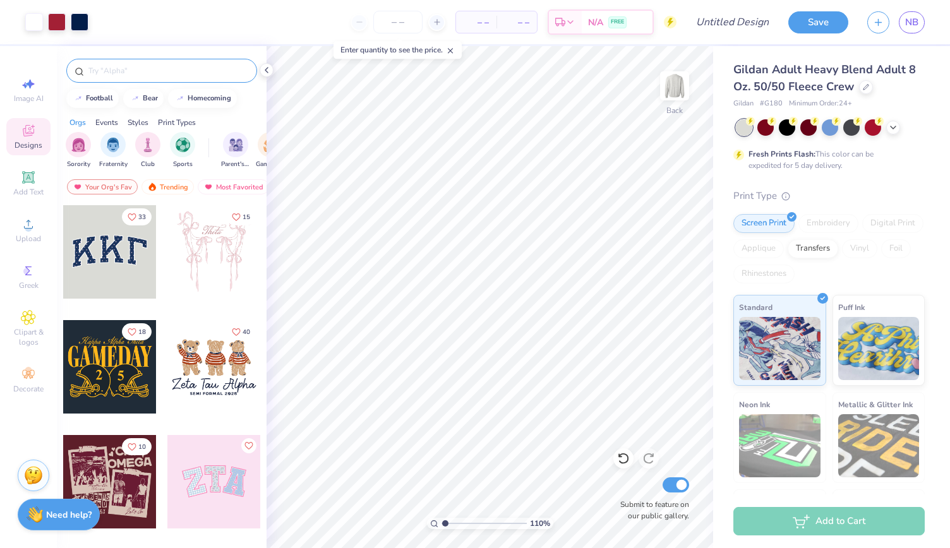
click at [130, 64] on input "text" at bounding box center [168, 70] width 162 height 13
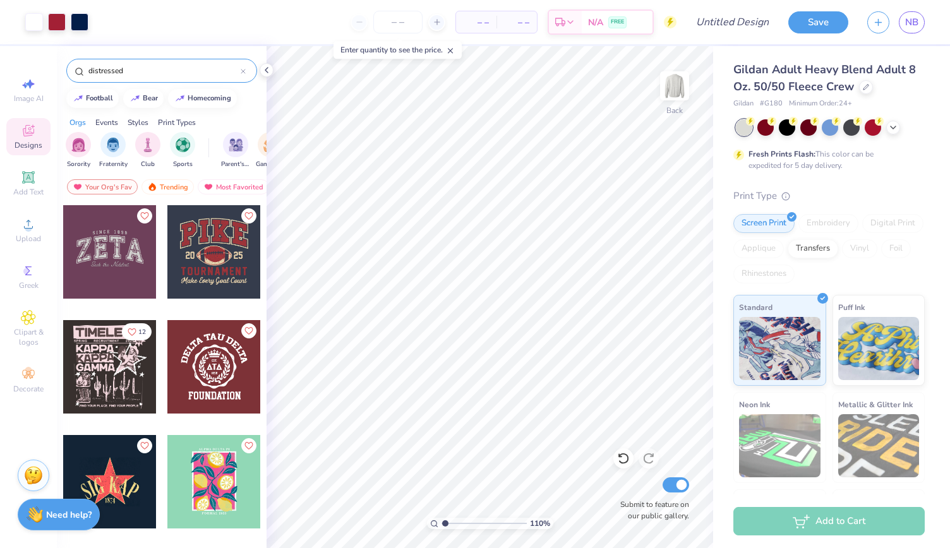
type input "distressed"
click at [219, 282] on div at bounding box center [213, 251] width 93 height 93
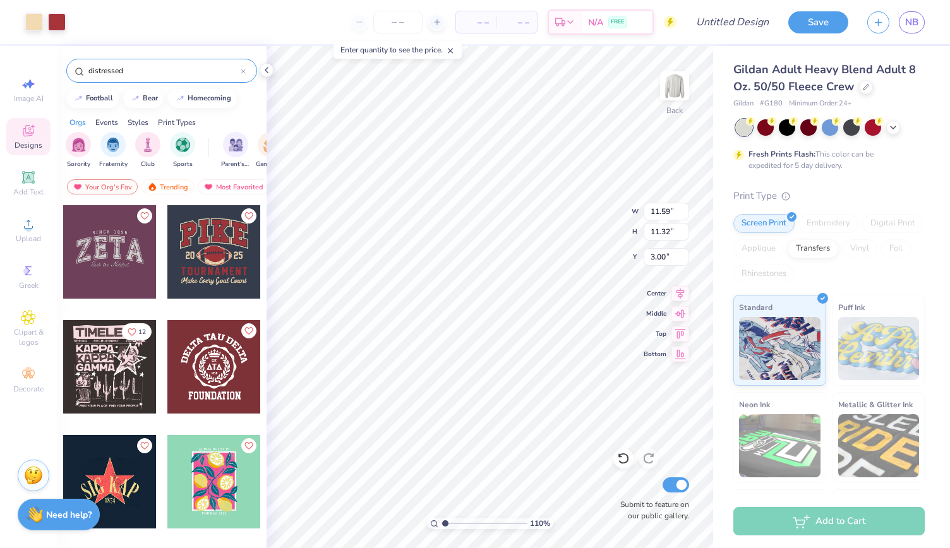
type input "1.09812874542015"
type input "8.85"
type input "1.09812874542015"
type input "13.02"
type input "4.80"
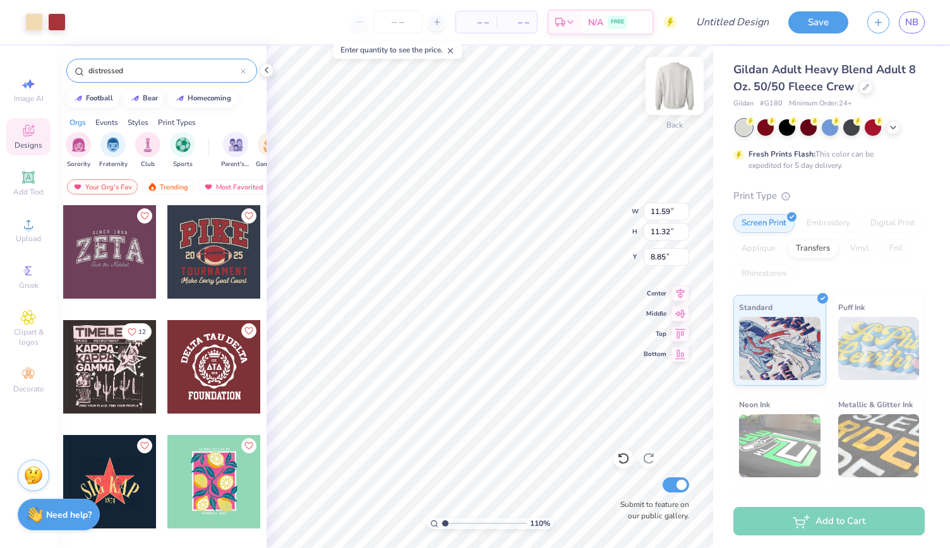
type input "3.37"
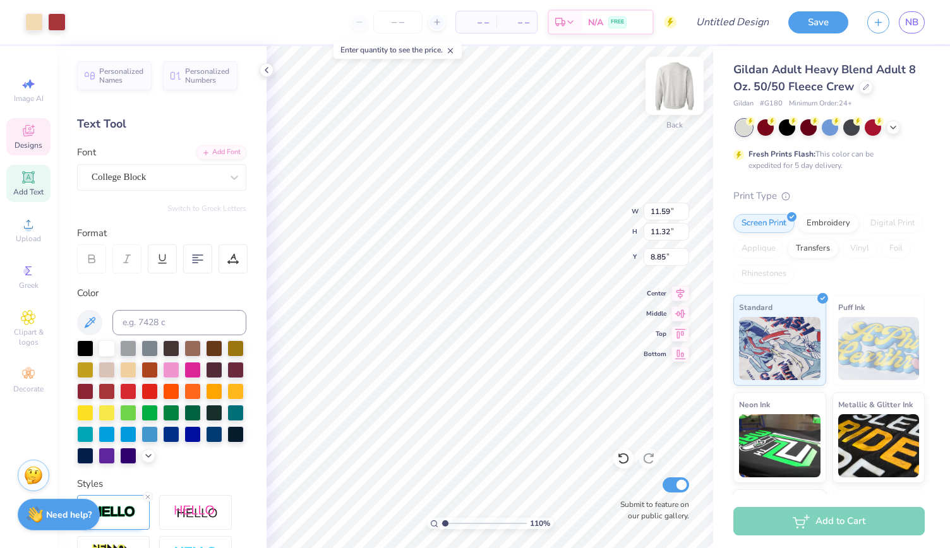
type input "1.09812874542015"
type input "3.00"
click at [32, 23] on div at bounding box center [34, 21] width 18 height 18
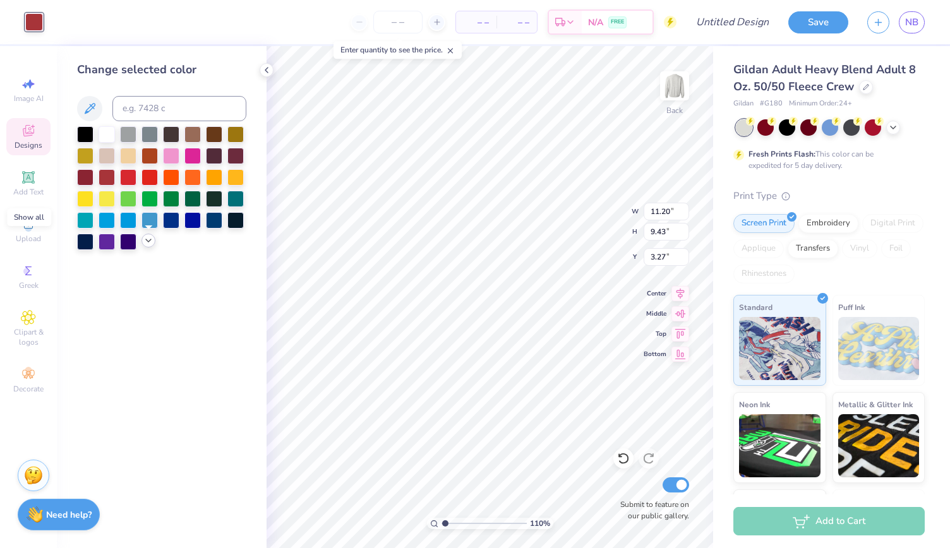
click at [150, 244] on icon at bounding box center [148, 241] width 10 height 10
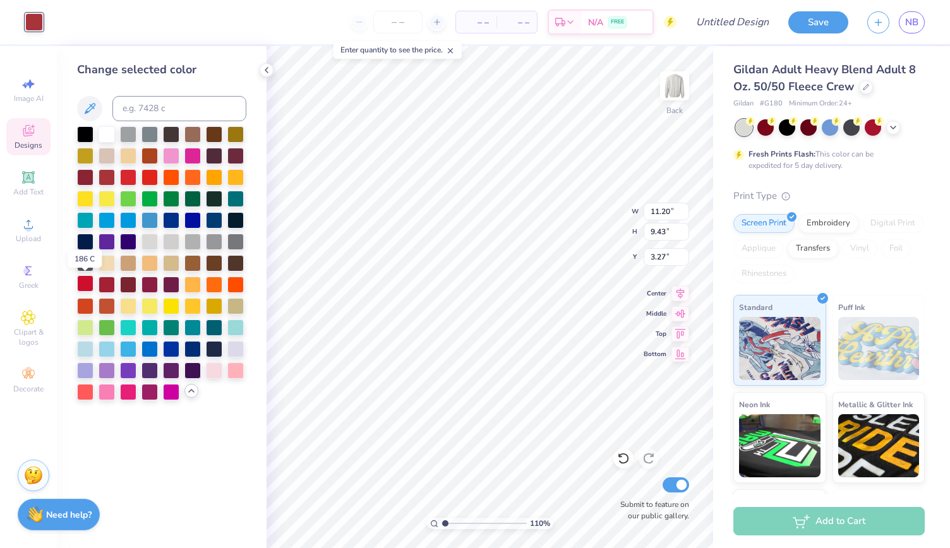
click at [86, 284] on div at bounding box center [85, 283] width 16 height 16
click at [112, 284] on div at bounding box center [107, 283] width 16 height 16
click at [129, 175] on div at bounding box center [128, 176] width 16 height 16
click at [102, 289] on div at bounding box center [107, 283] width 16 height 16
type input "1.09812874542015"
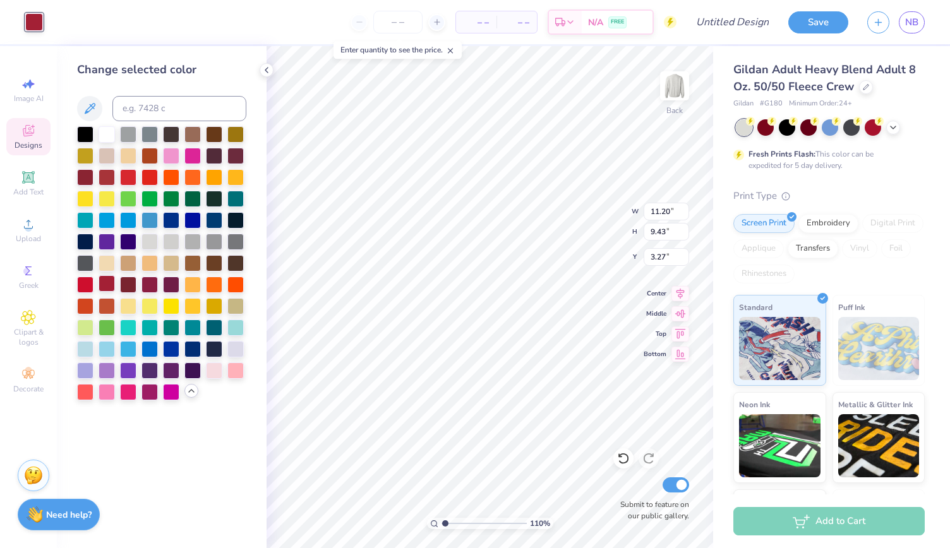
type input "11.59"
type input "11.32"
type input "3.00"
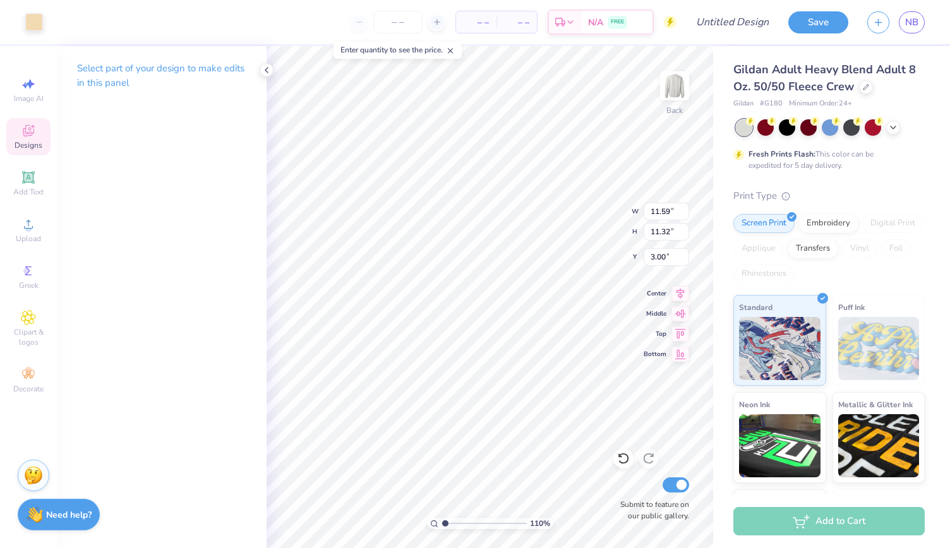
type input "1.09812874542015"
type input "11.20"
type input "9.43"
type input "3.27"
click at [35, 181] on icon at bounding box center [28, 177] width 15 height 15
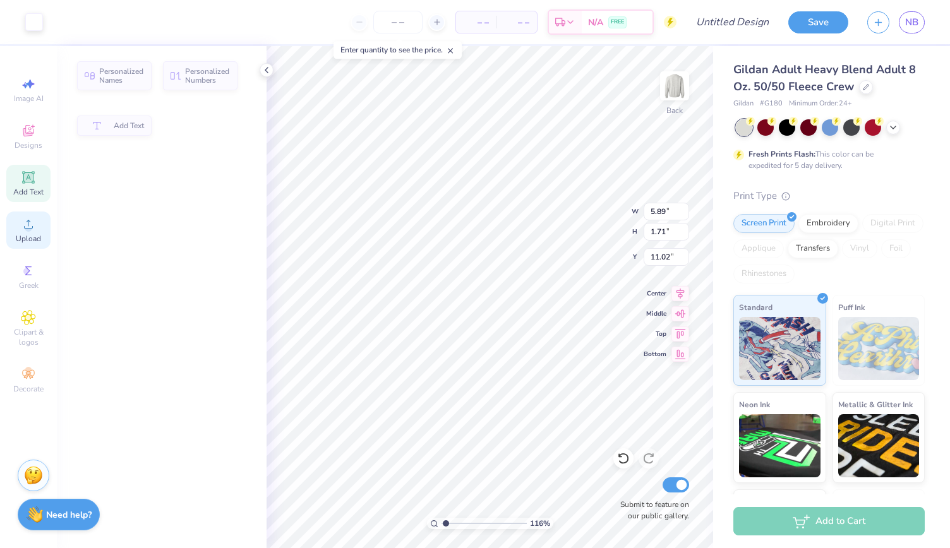
type input "1.1558399076214"
type input "5.89"
type input "1.71"
type input "11.02"
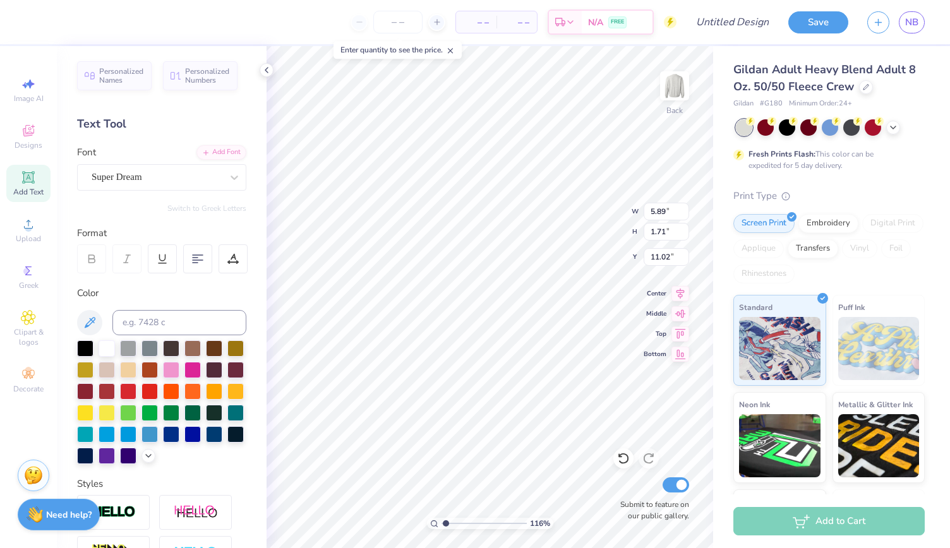
type input "1.1558399076214"
type input "11.20"
type input "9.43"
type input "3.27"
type input "1.1558399076214"
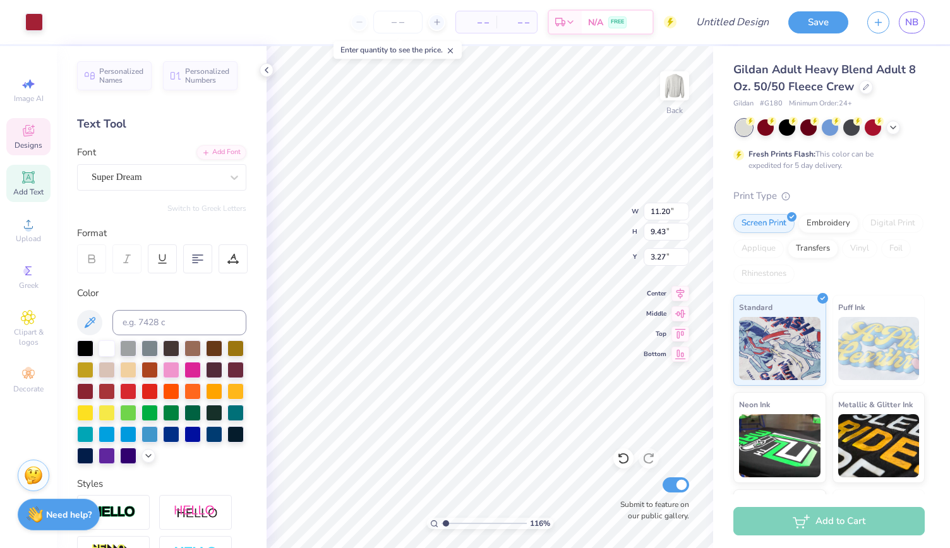
type input "11.59"
type input "11.32"
type input "3.00"
type input "1.1558399076214"
type input "5.89"
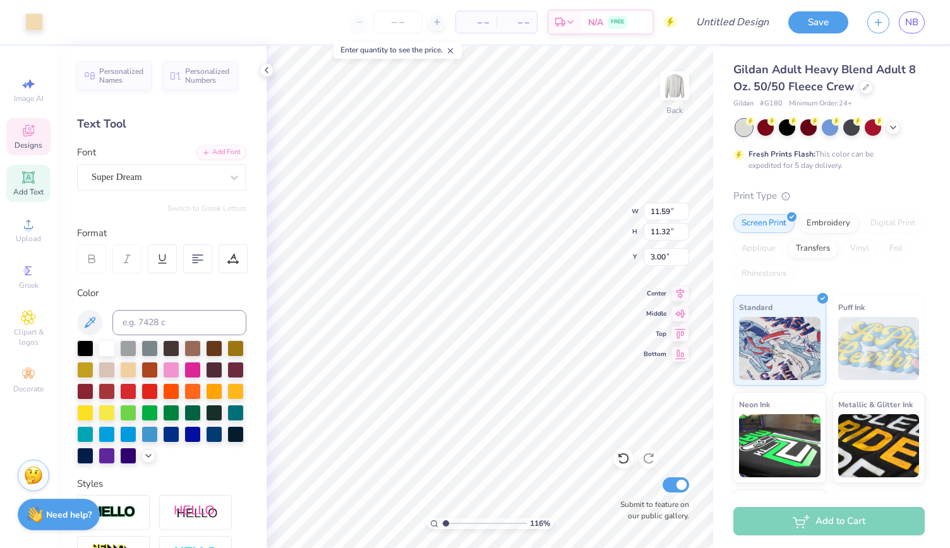
type input "1.71"
type input "11.02"
click at [453, 51] on line at bounding box center [450, 51] width 4 height 4
type input "1.1558399076214"
